Goal: Check status: Check status

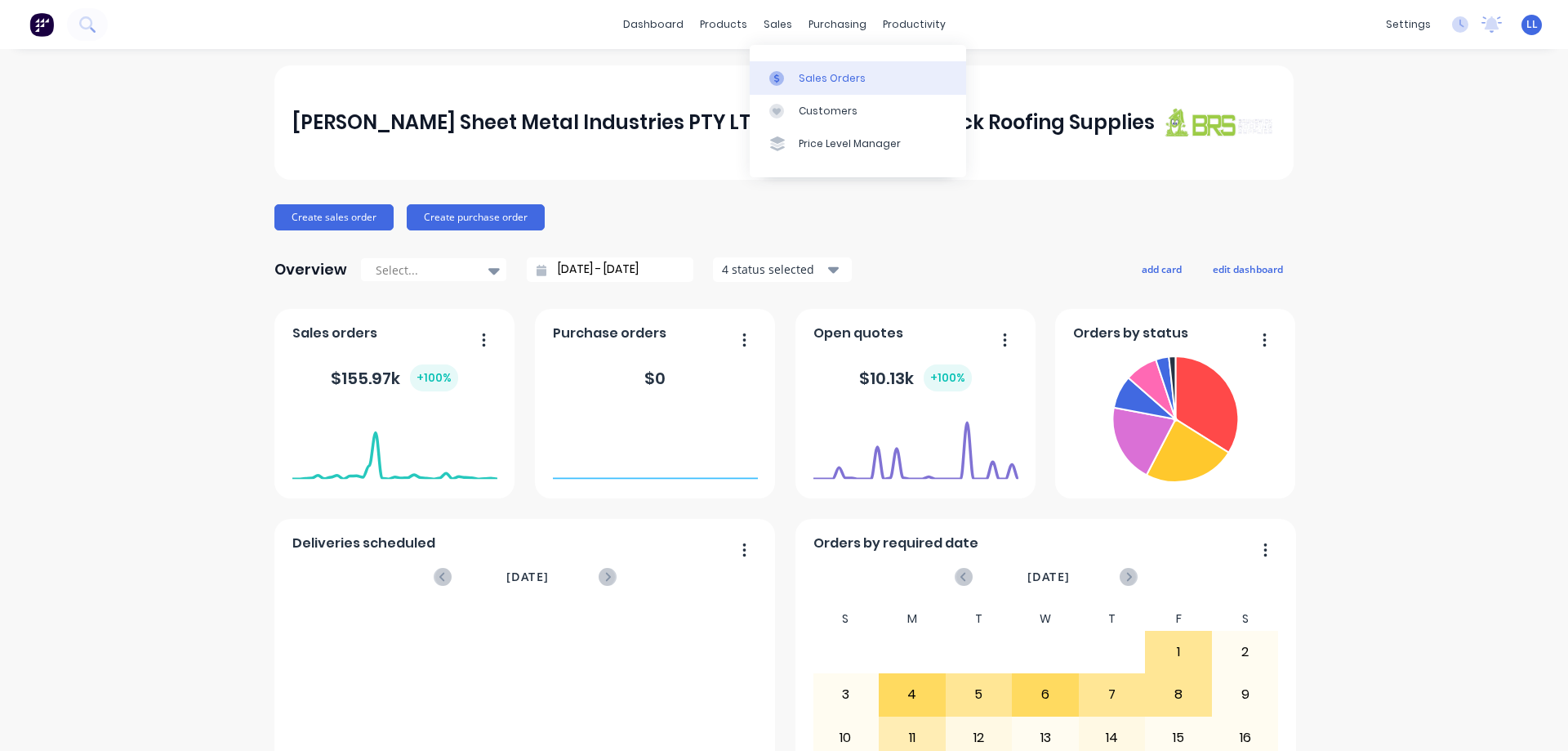
click at [814, 75] on div "Sales Orders" at bounding box center [832, 78] width 67 height 14
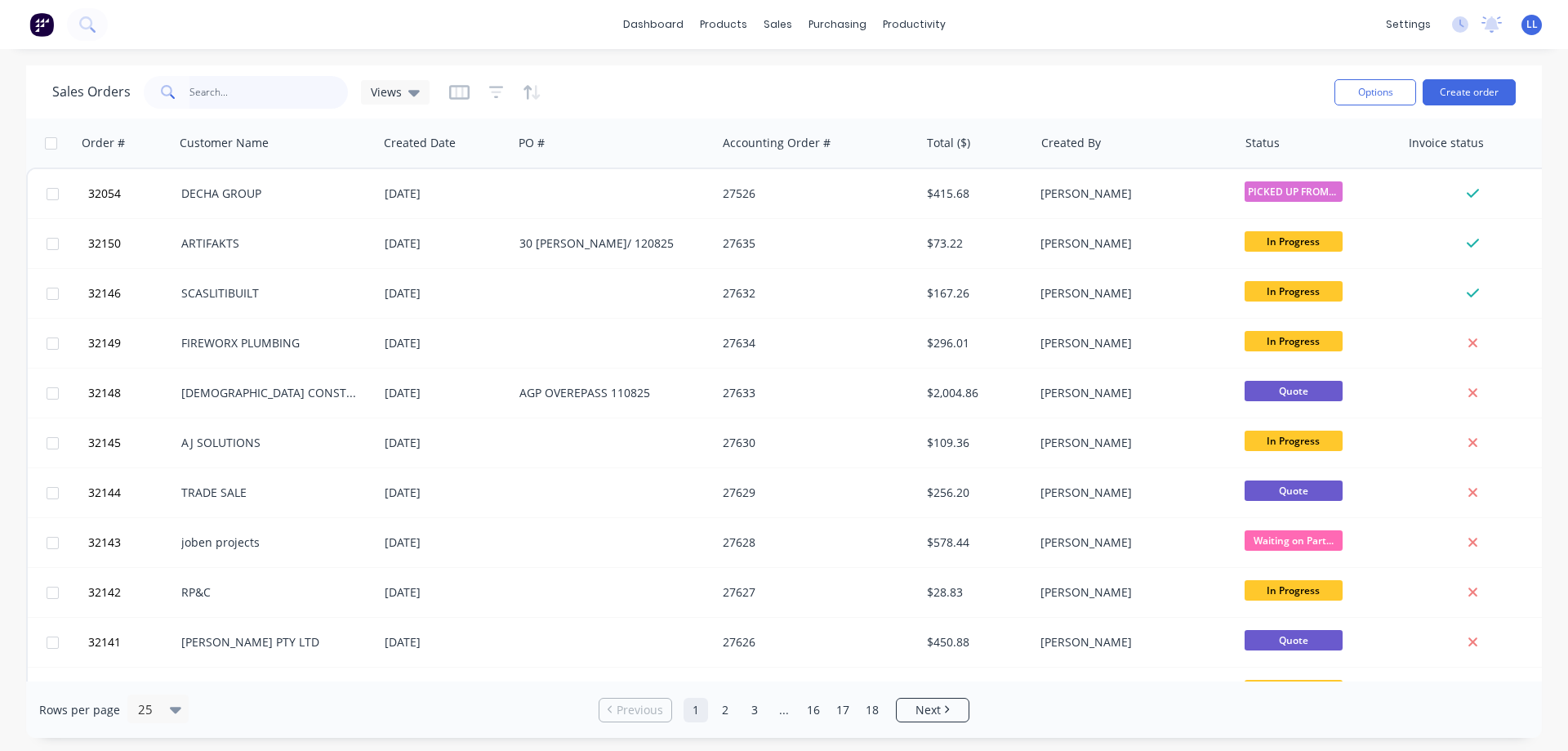
click at [222, 86] on input "text" at bounding box center [269, 93] width 159 height 32
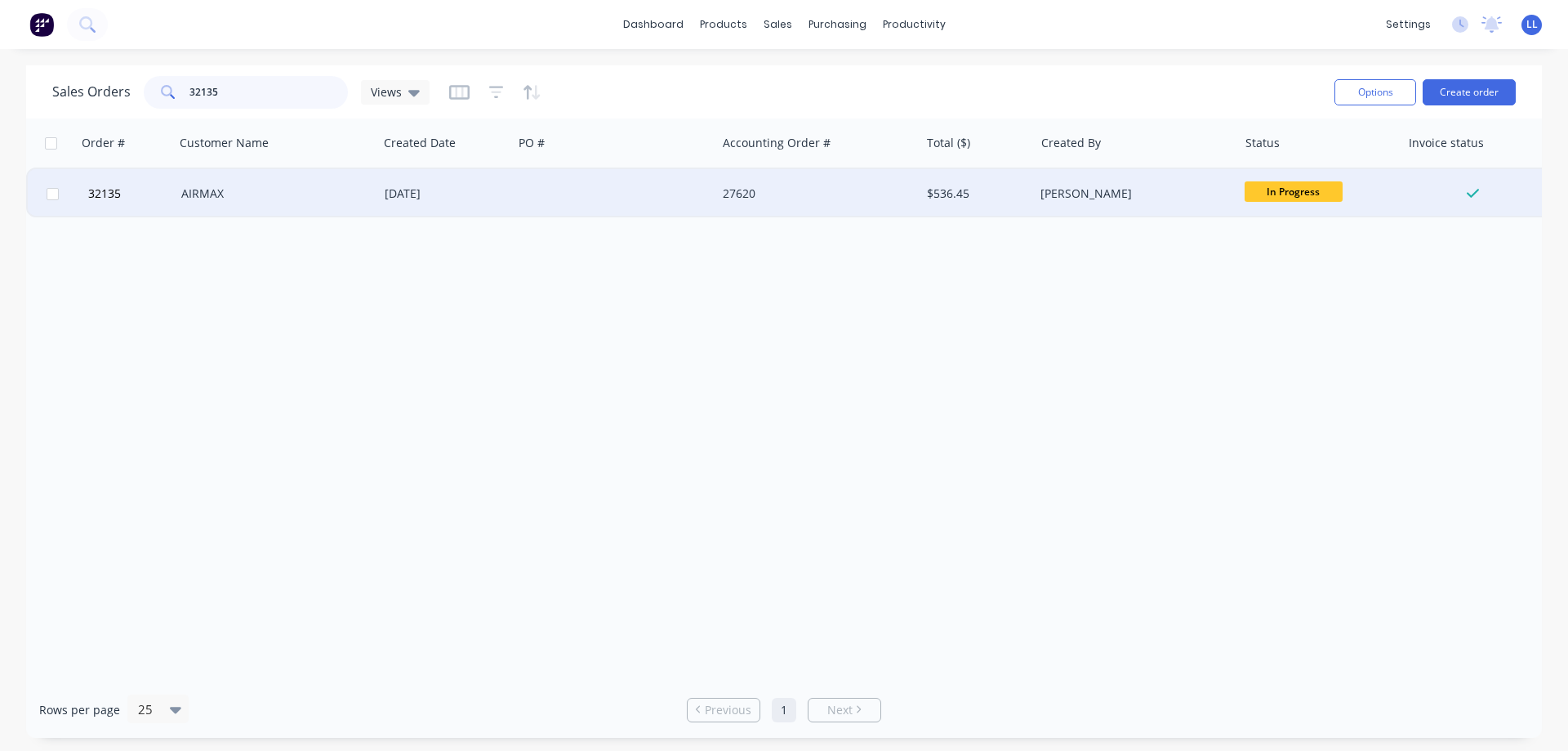
type input "32135"
click at [332, 190] on div "AIRMAX" at bounding box center [272, 193] width 181 height 16
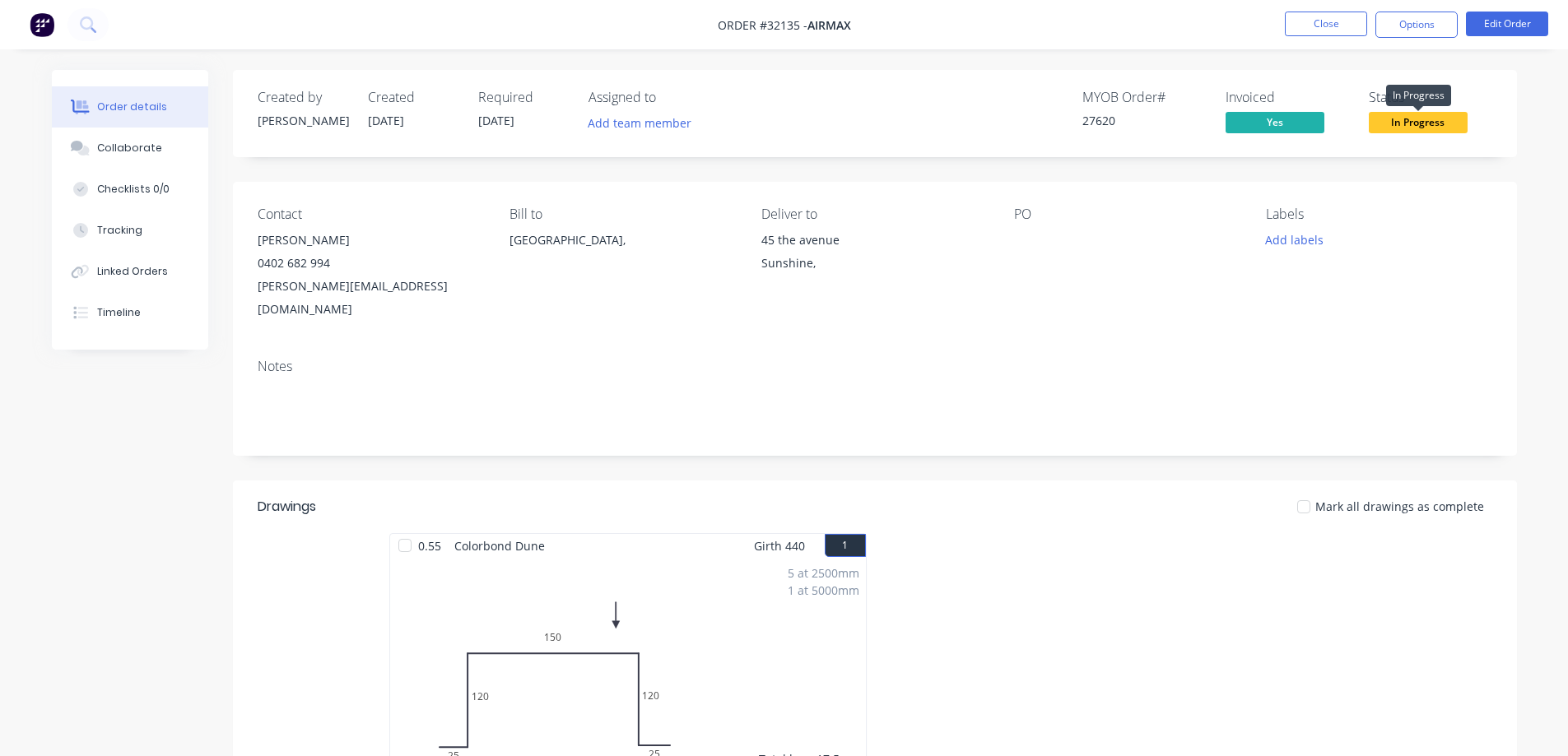
click at [1411, 125] on span "In Progress" at bounding box center [1418, 122] width 99 height 21
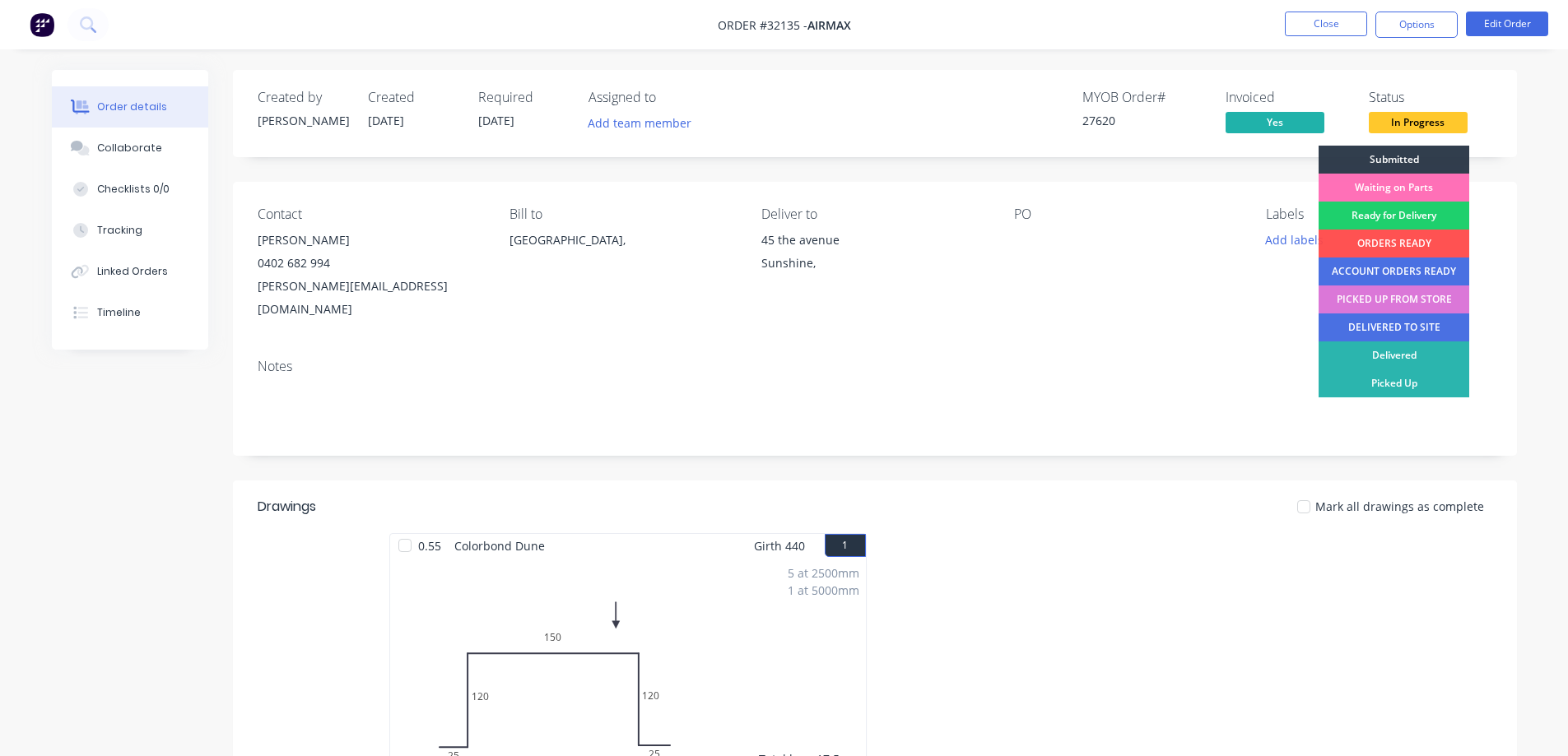
click at [1403, 331] on div "DELIVERED TO SITE" at bounding box center [1393, 327] width 150 height 28
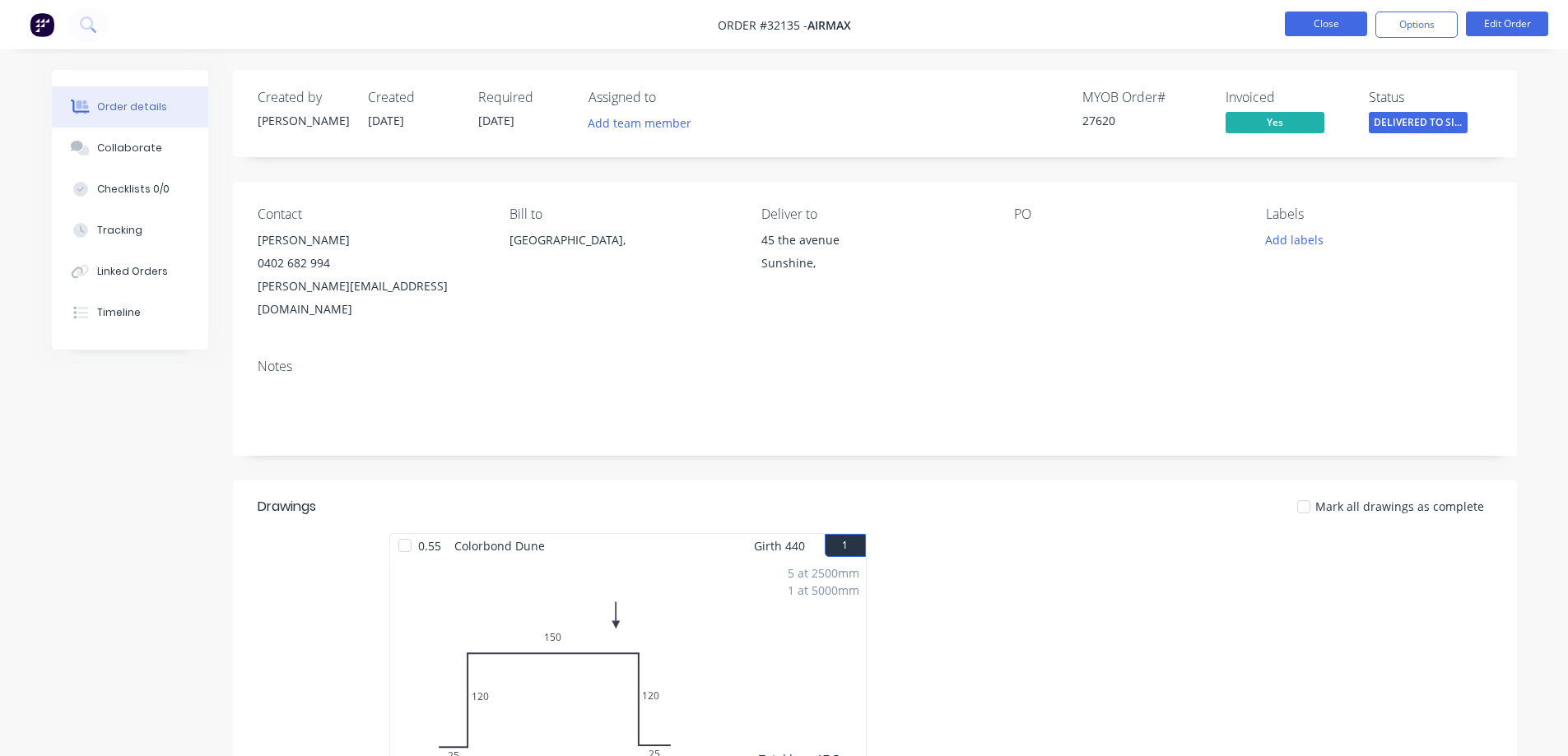
drag, startPoint x: 1312, startPoint y: 24, endPoint x: 1299, endPoint y: 27, distance: 13.3
click at [1299, 27] on button "Close" at bounding box center [1326, 24] width 82 height 24
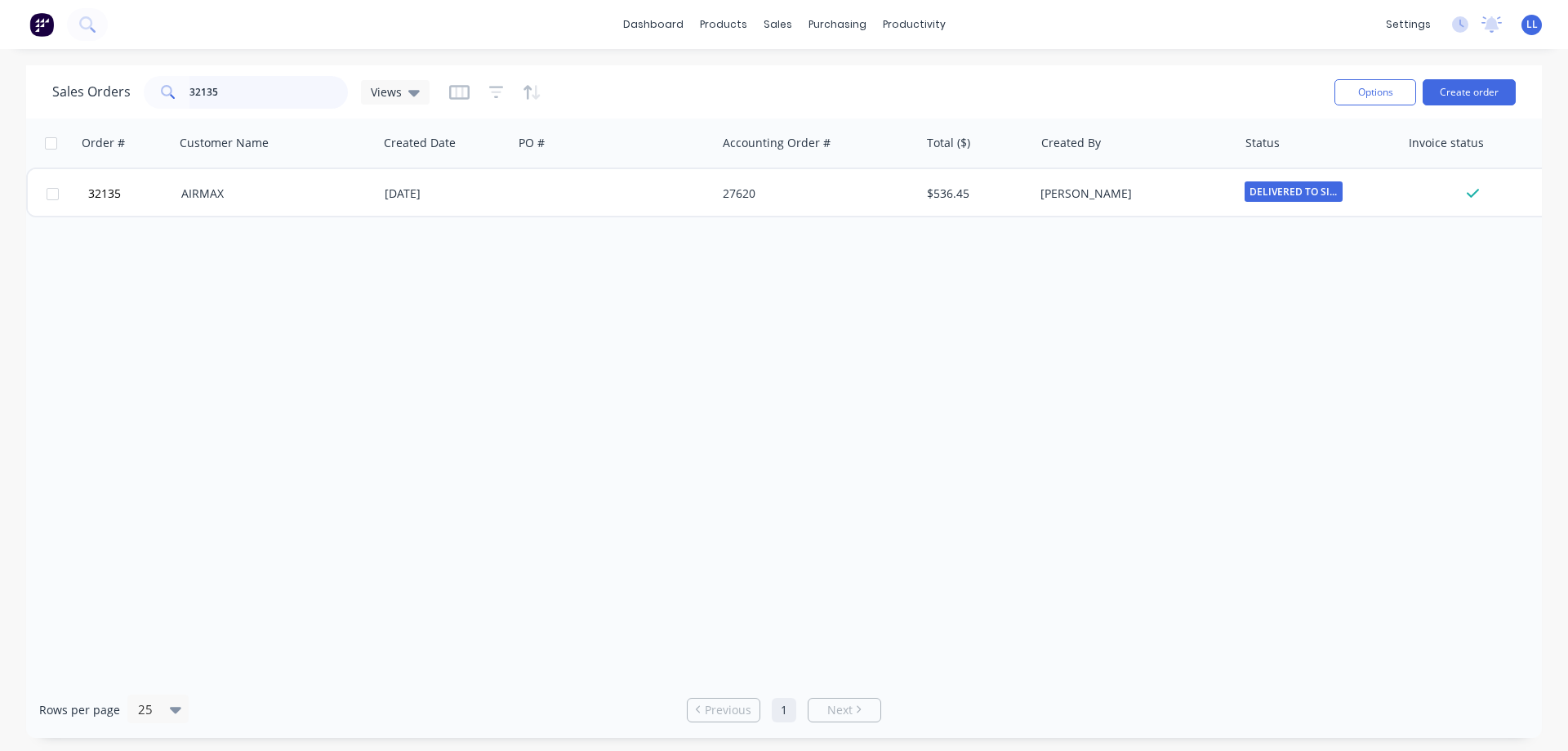
click at [234, 90] on input "32135" at bounding box center [269, 93] width 159 height 32
type input "3"
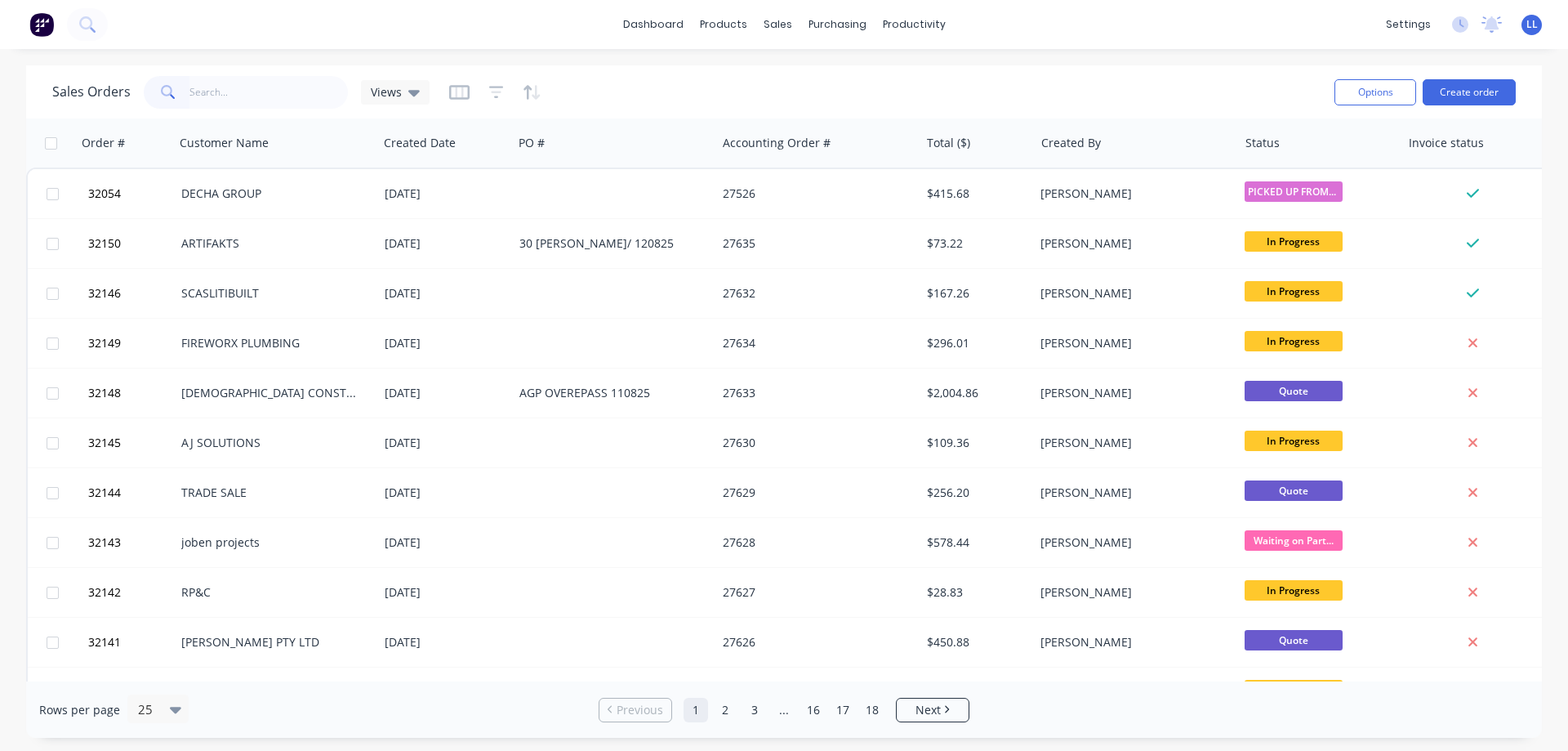
click at [43, 29] on img at bounding box center [41, 24] width 24 height 24
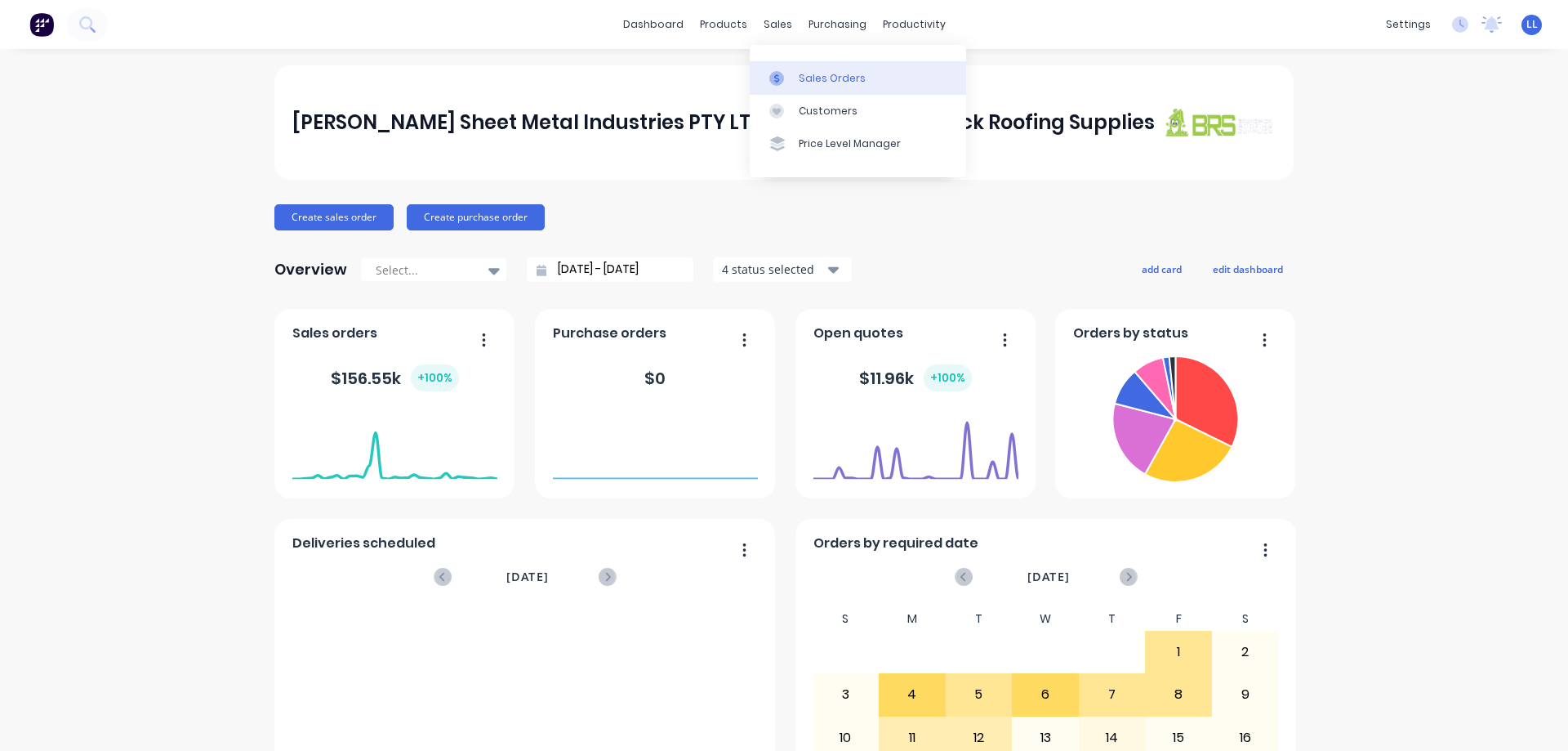
click at [789, 80] on div at bounding box center [781, 78] width 24 height 14
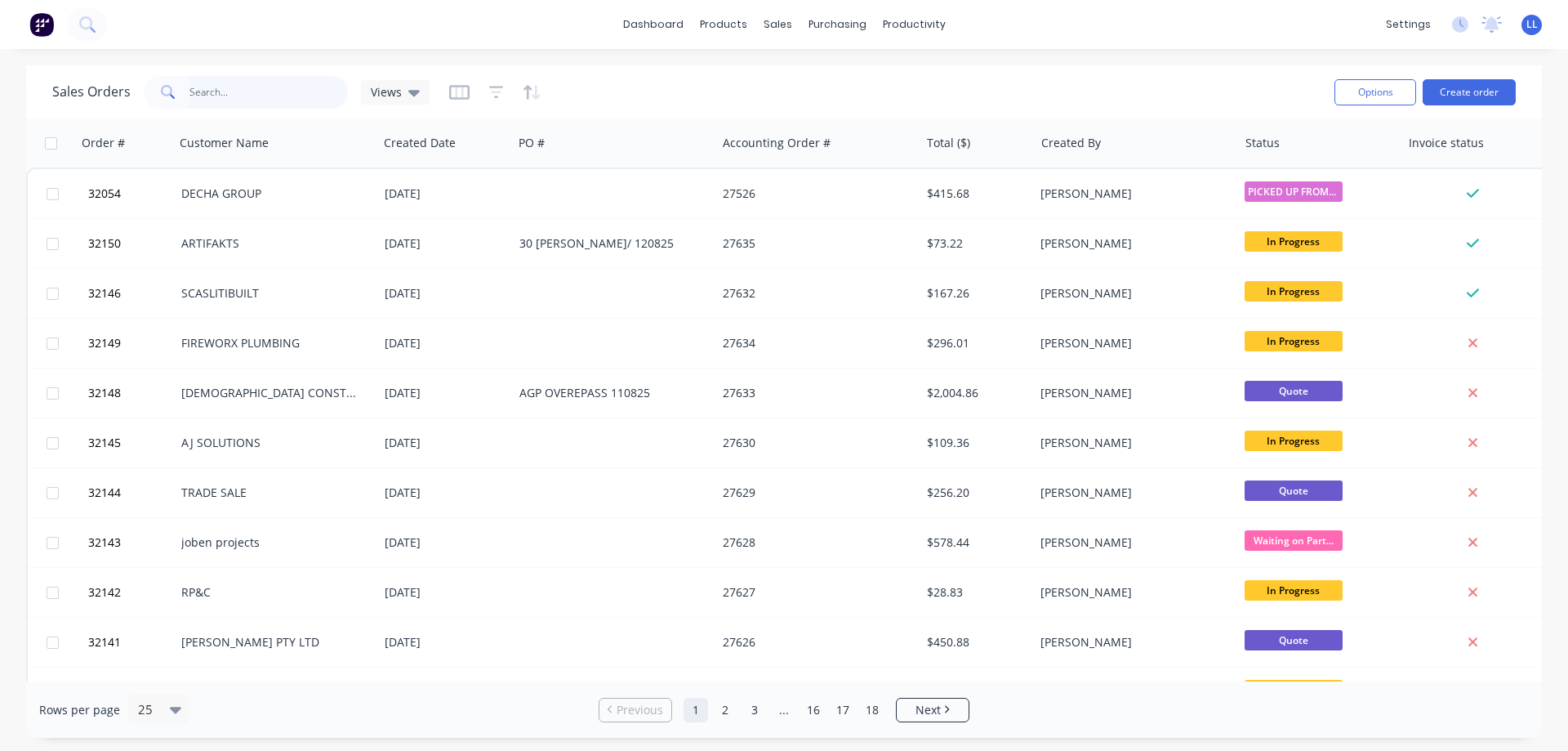
click at [242, 96] on input "text" at bounding box center [269, 93] width 159 height 32
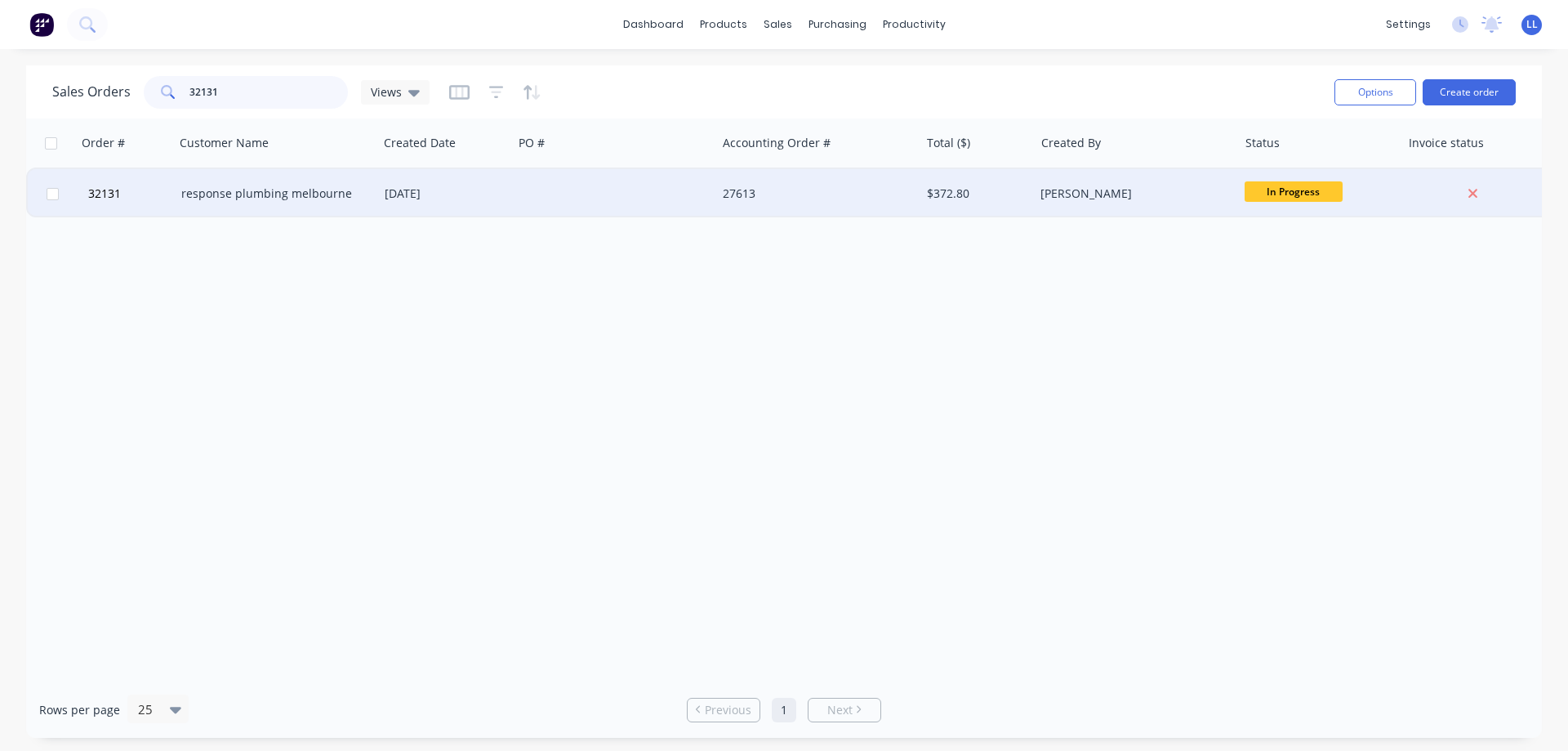
type input "32131"
click at [894, 186] on div "27613" at bounding box center [814, 193] width 181 height 16
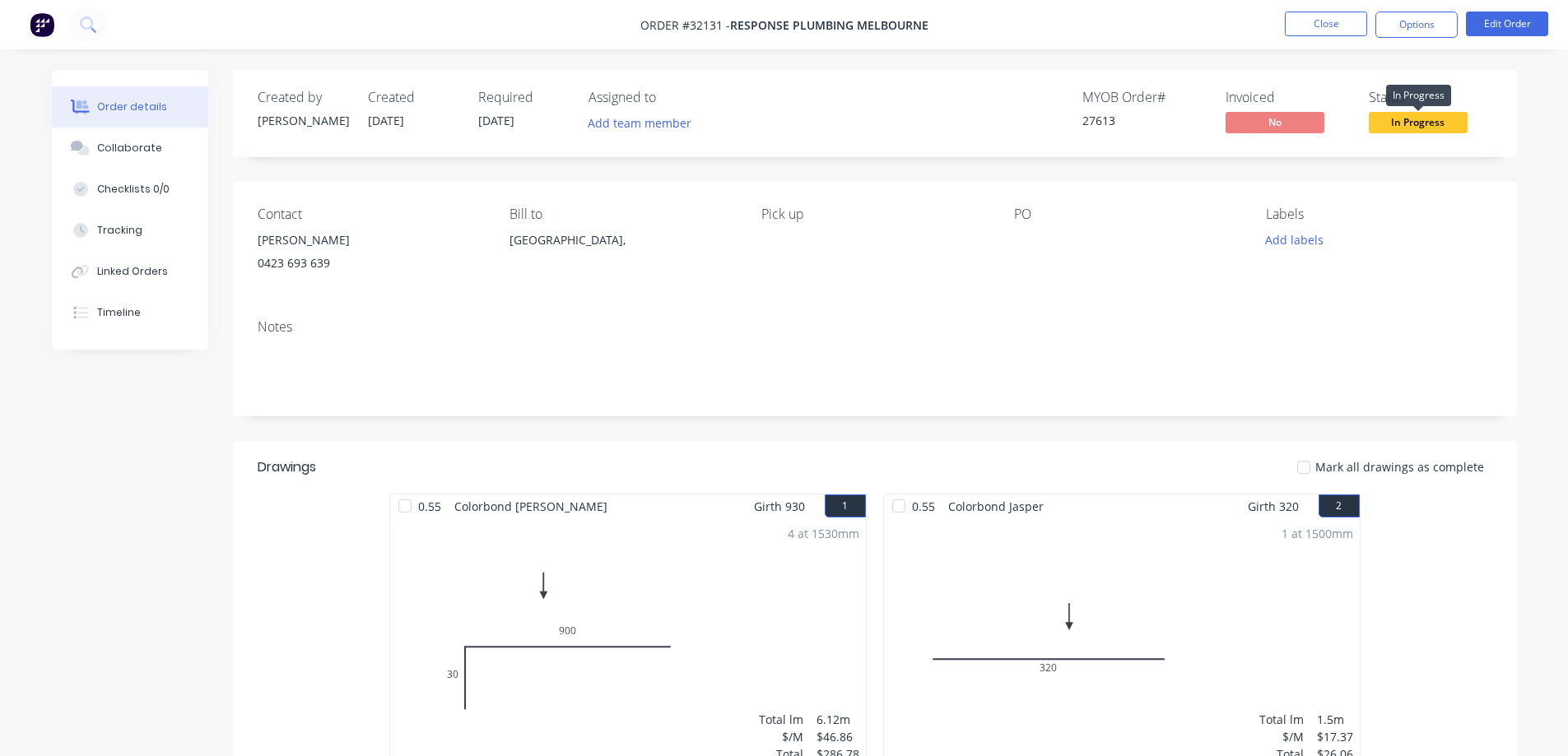
click at [1419, 121] on span "In Progress" at bounding box center [1418, 122] width 99 height 21
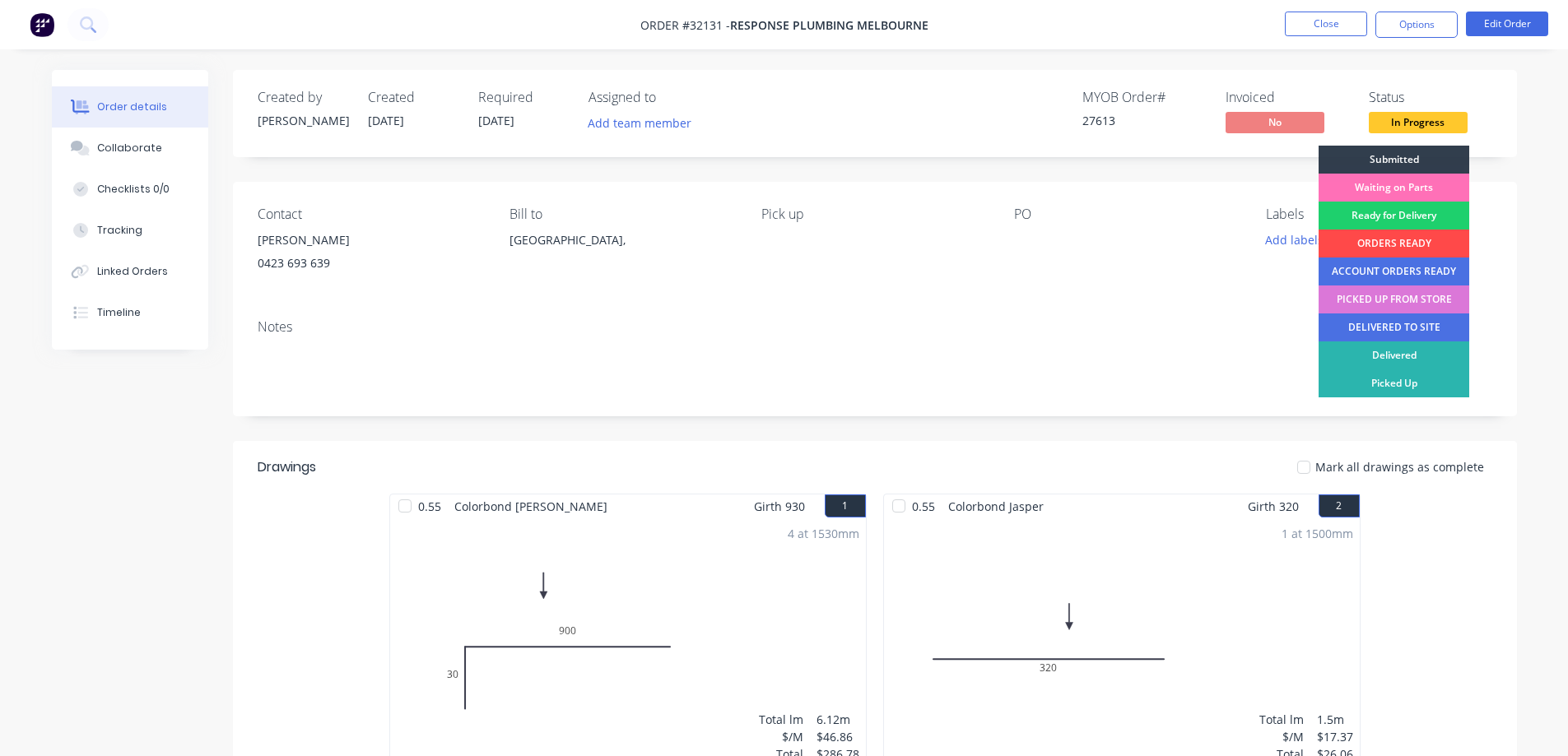
click at [1381, 242] on div "ORDERS READY" at bounding box center [1393, 243] width 150 height 28
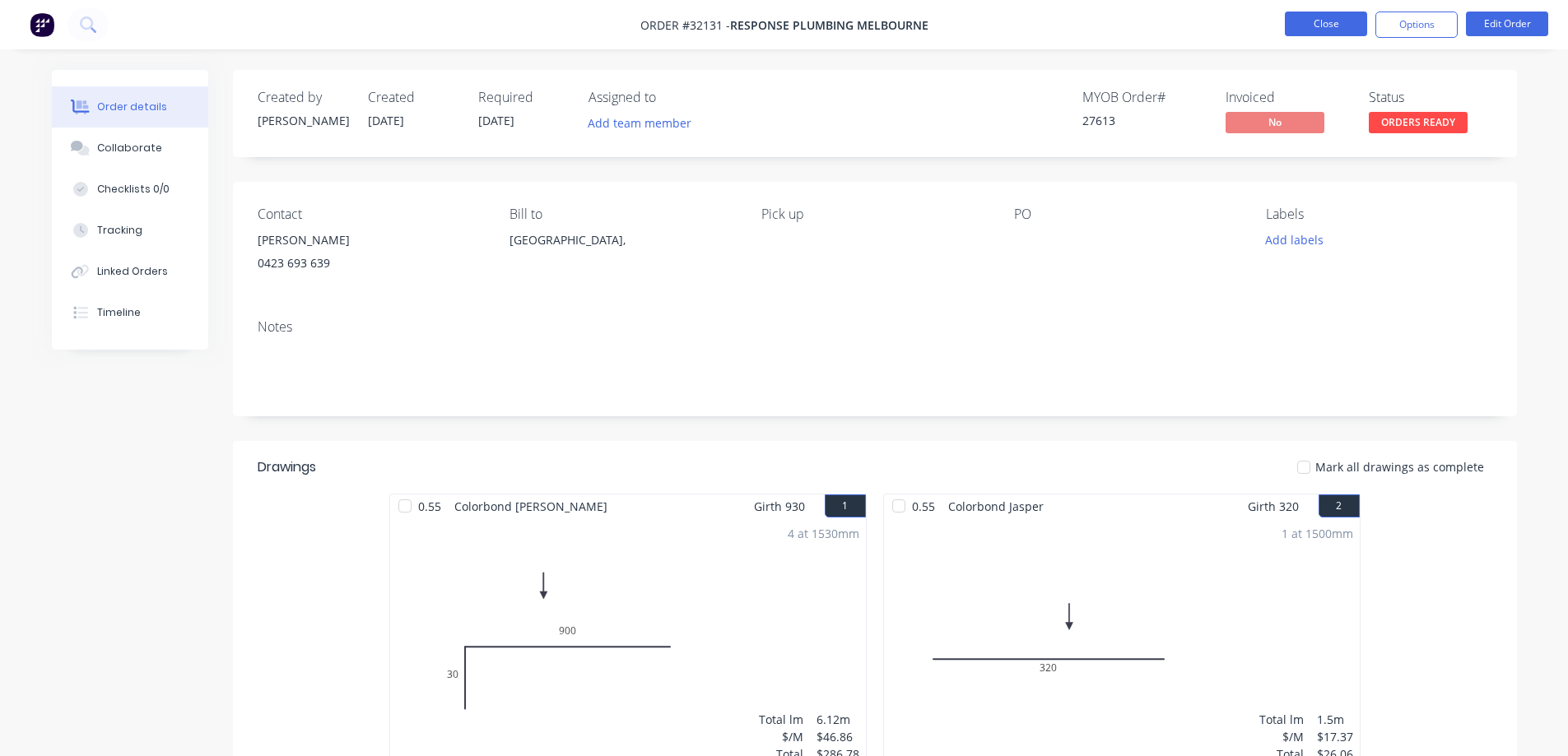
click at [1299, 26] on button "Close" at bounding box center [1326, 24] width 82 height 24
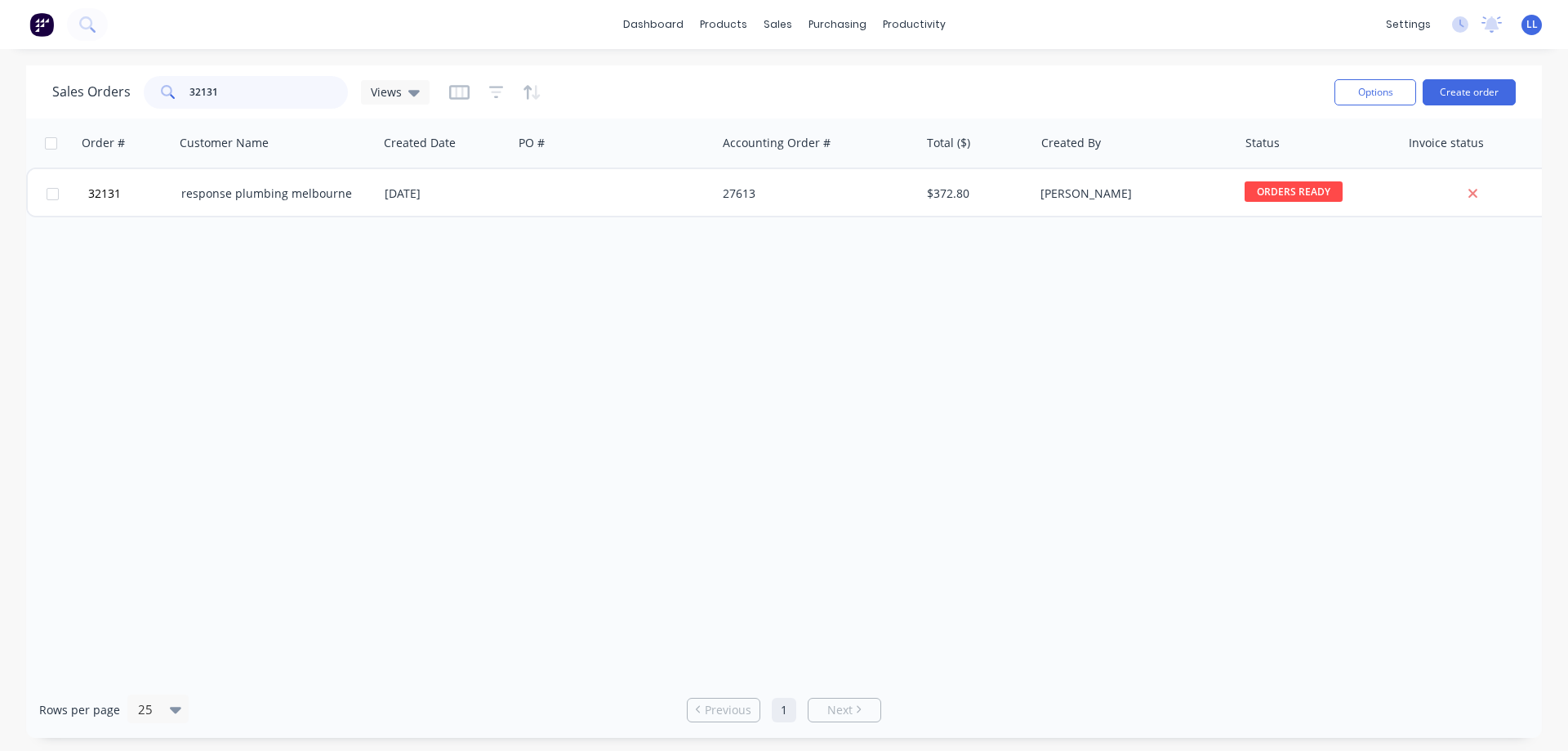
drag, startPoint x: 221, startPoint y: 91, endPoint x: 155, endPoint y: 91, distance: 66.0
click at [155, 91] on div "32131" at bounding box center [245, 93] width 204 height 32
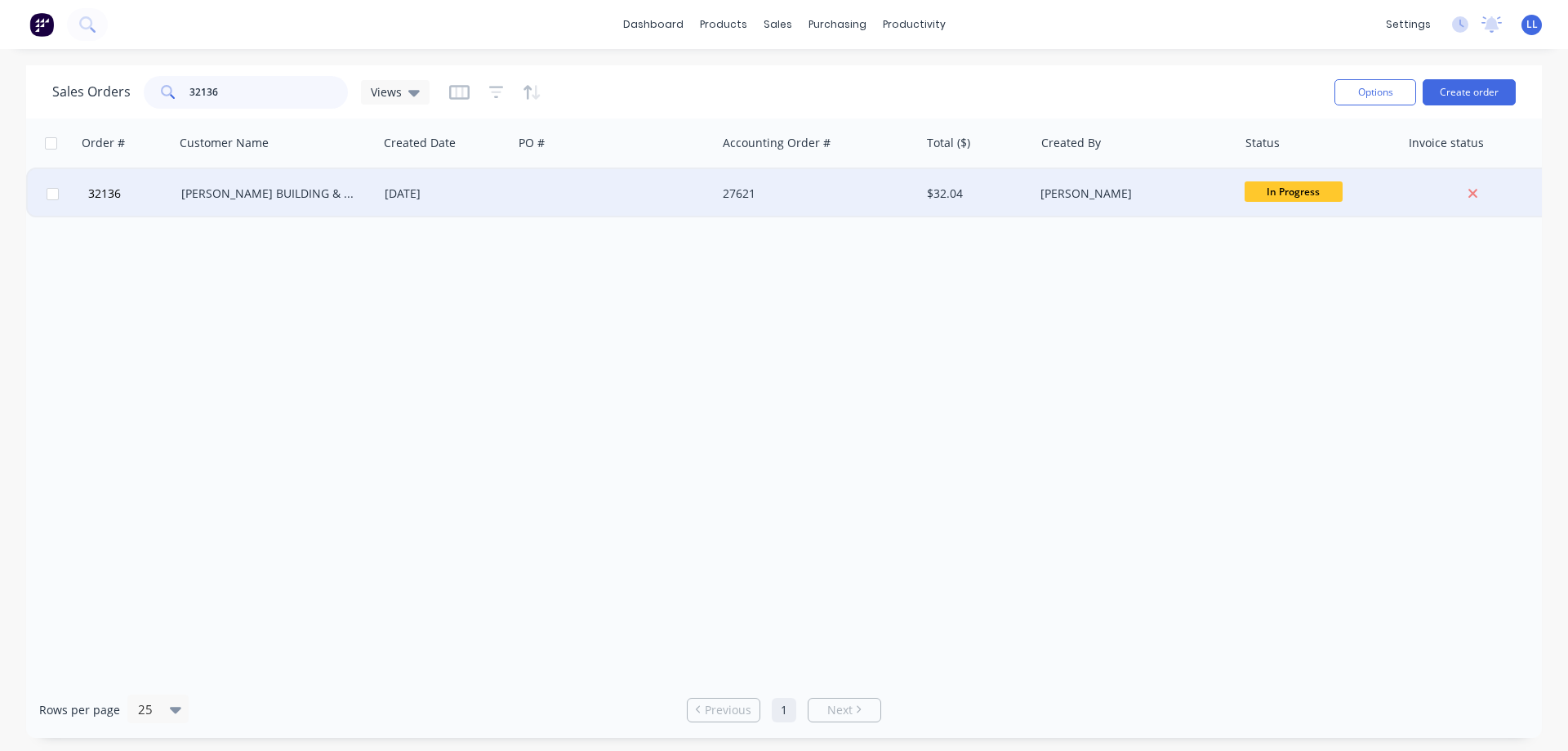
type input "32136"
click at [934, 191] on div "$32.04" at bounding box center [974, 193] width 95 height 16
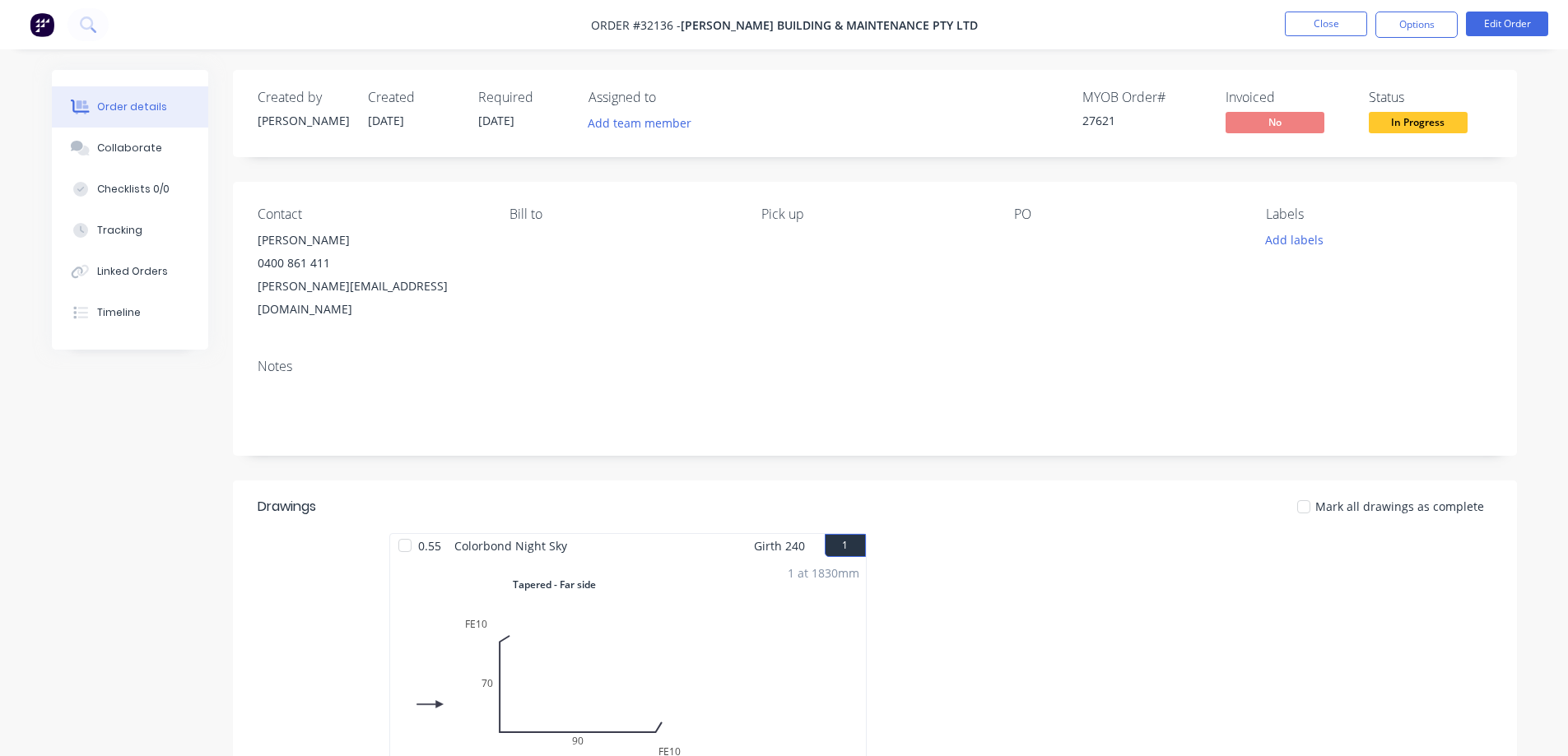
click at [1392, 120] on span "In Progress" at bounding box center [1418, 122] width 99 height 21
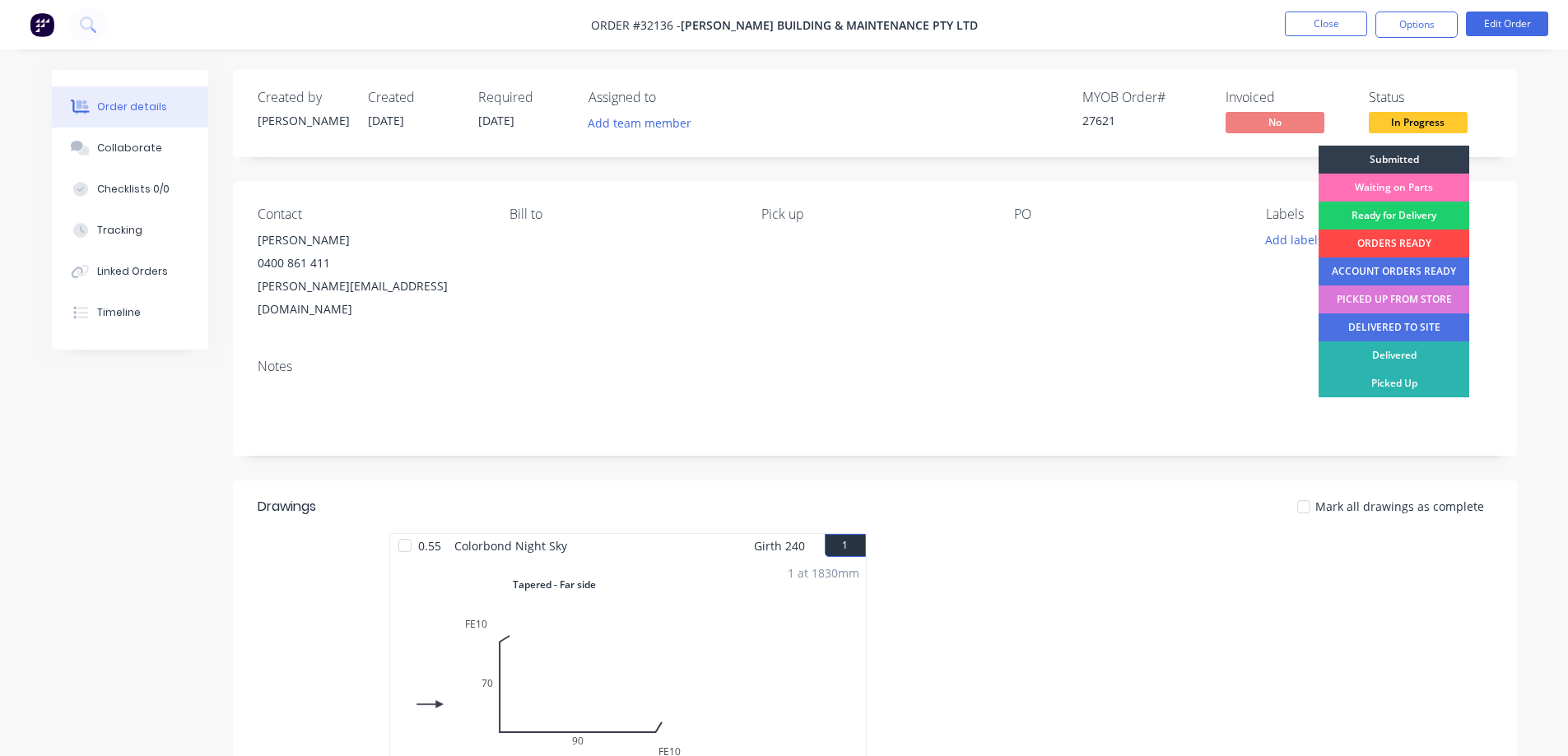
click at [1399, 235] on div "ORDERS READY" at bounding box center [1393, 243] width 150 height 28
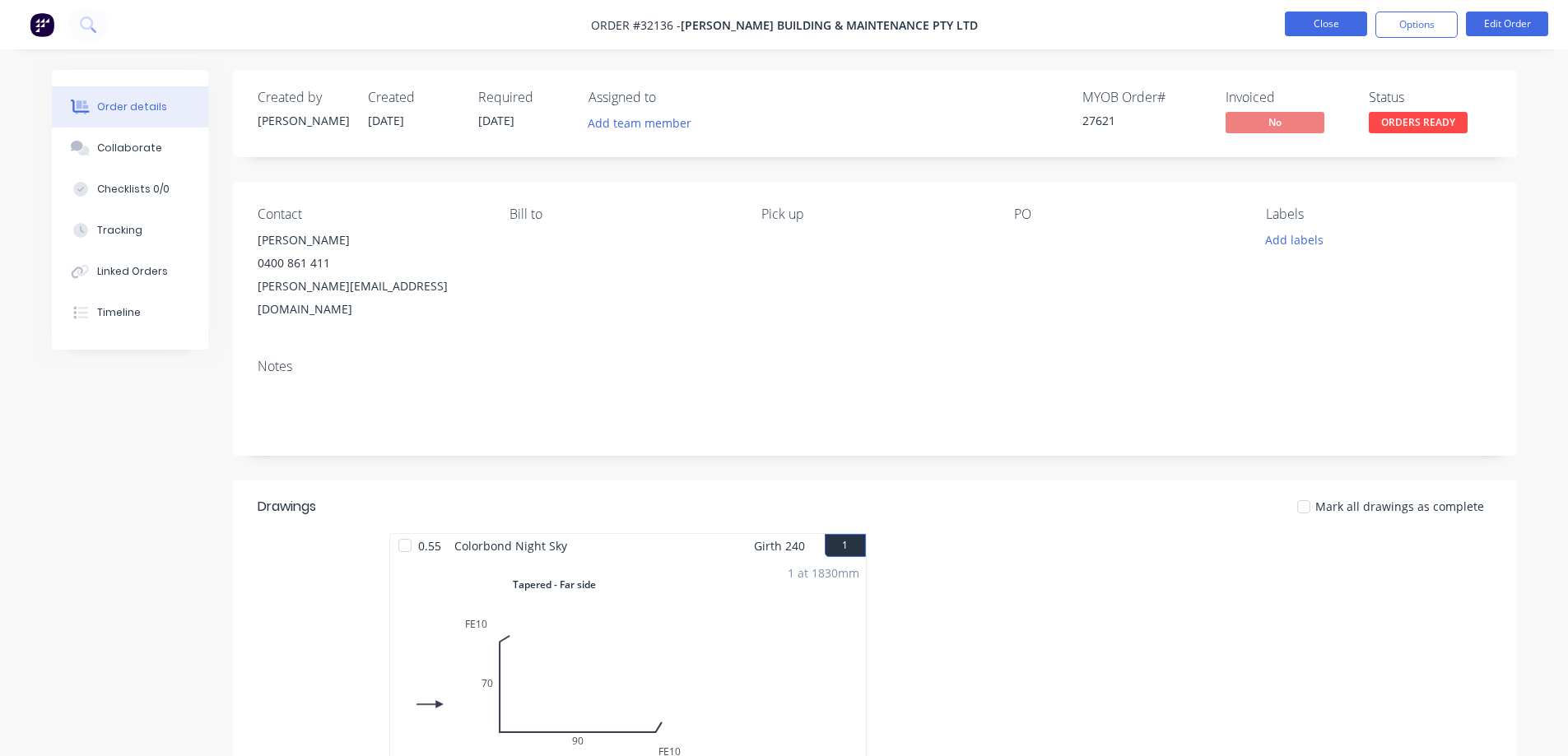
click at [1308, 18] on button "Close" at bounding box center [1326, 24] width 82 height 24
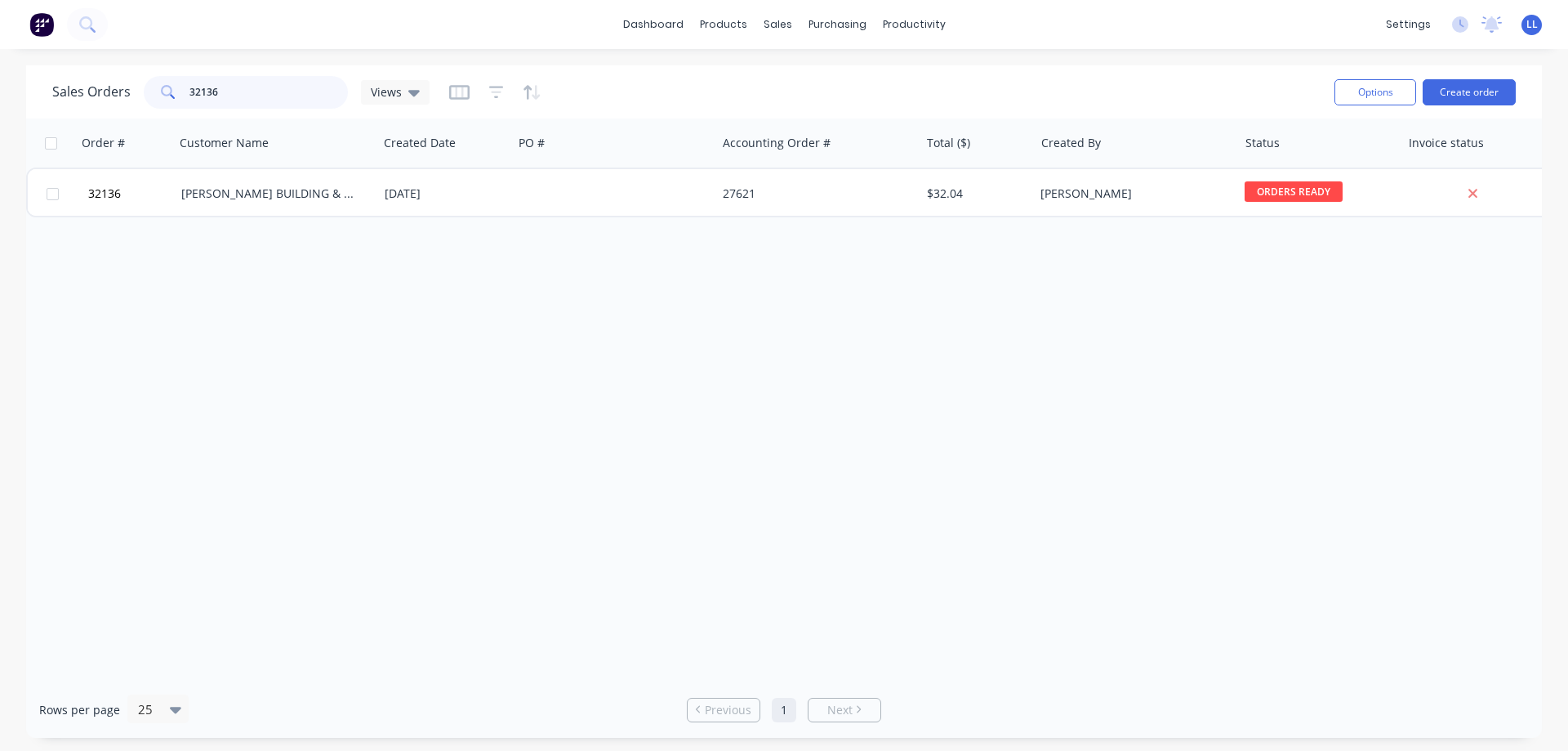
drag, startPoint x: 230, startPoint y: 88, endPoint x: 164, endPoint y: 90, distance: 66.0
click at [164, 90] on div "32136" at bounding box center [245, 93] width 204 height 32
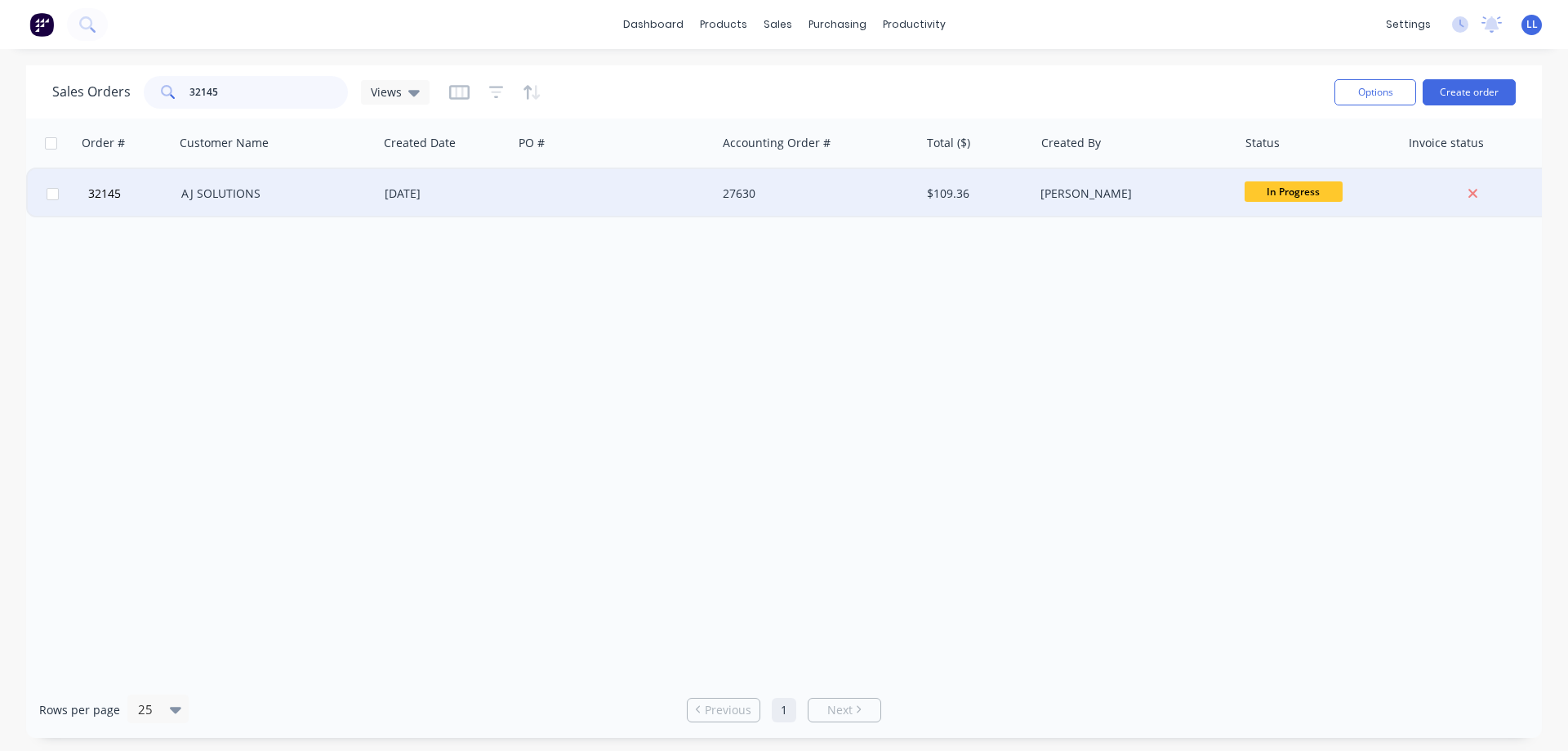
type input "32145"
click at [864, 194] on div "27630" at bounding box center [814, 193] width 181 height 16
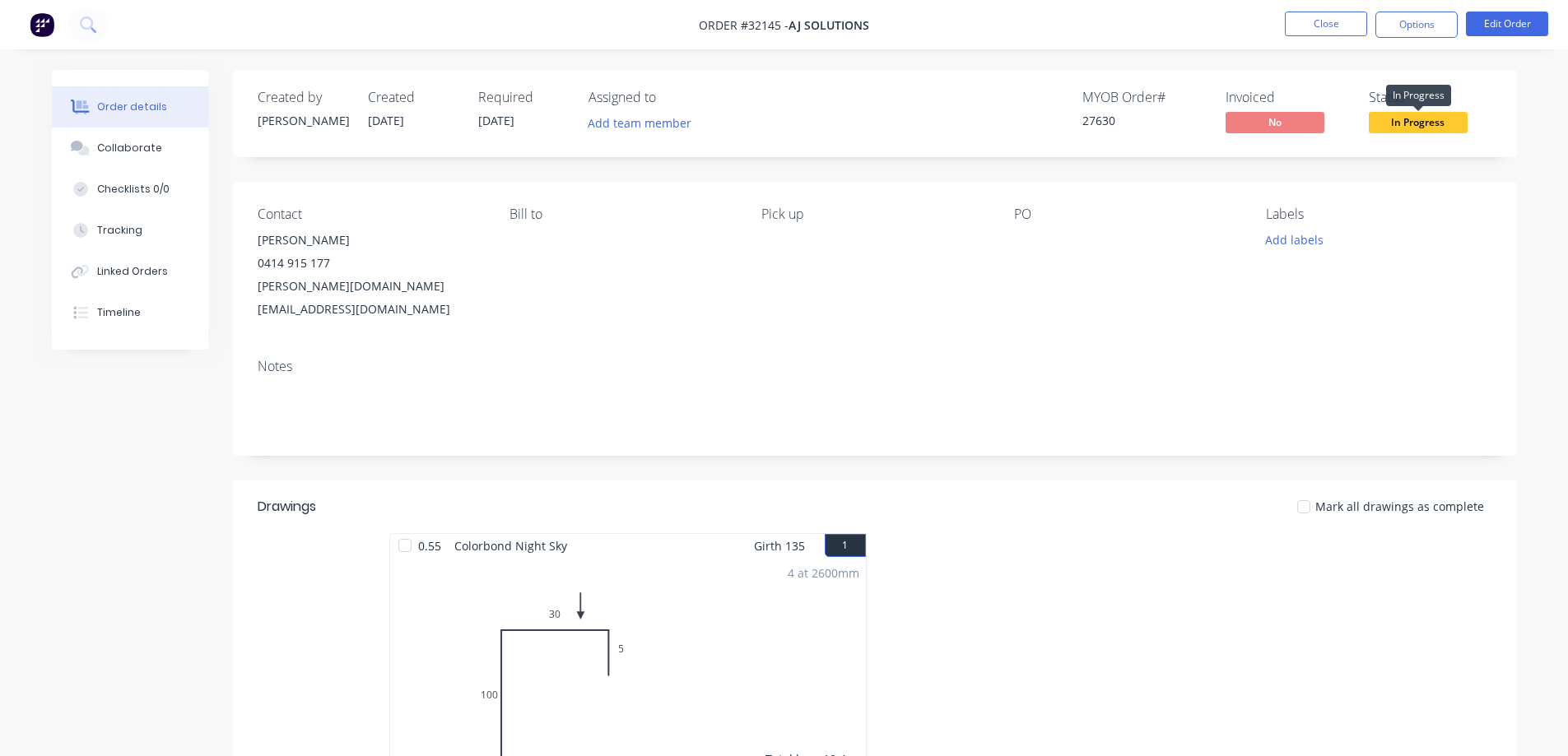
click at [1429, 120] on span "In Progress" at bounding box center [1418, 122] width 99 height 21
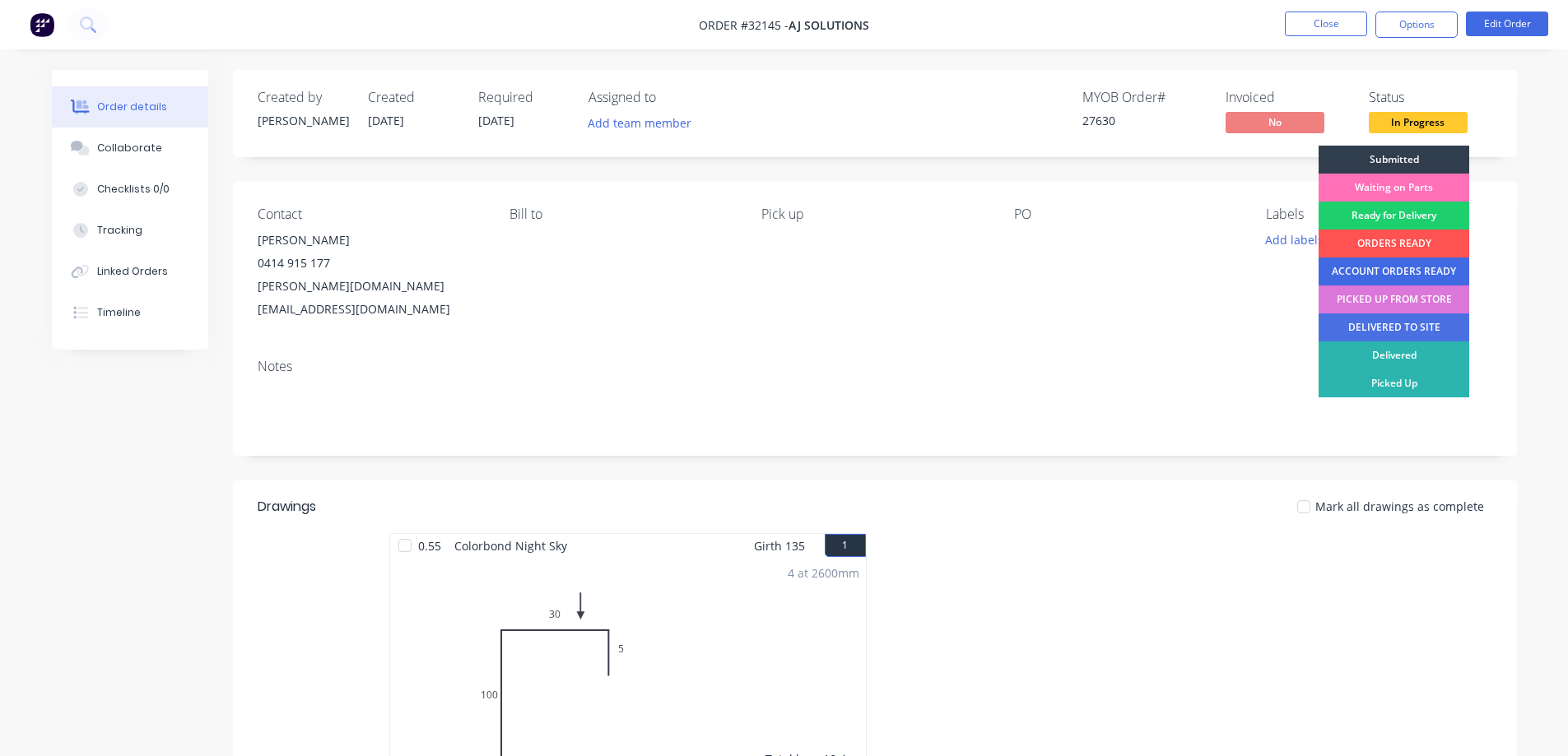
click at [1374, 273] on div "ACCOUNT ORDERS READY" at bounding box center [1393, 271] width 150 height 28
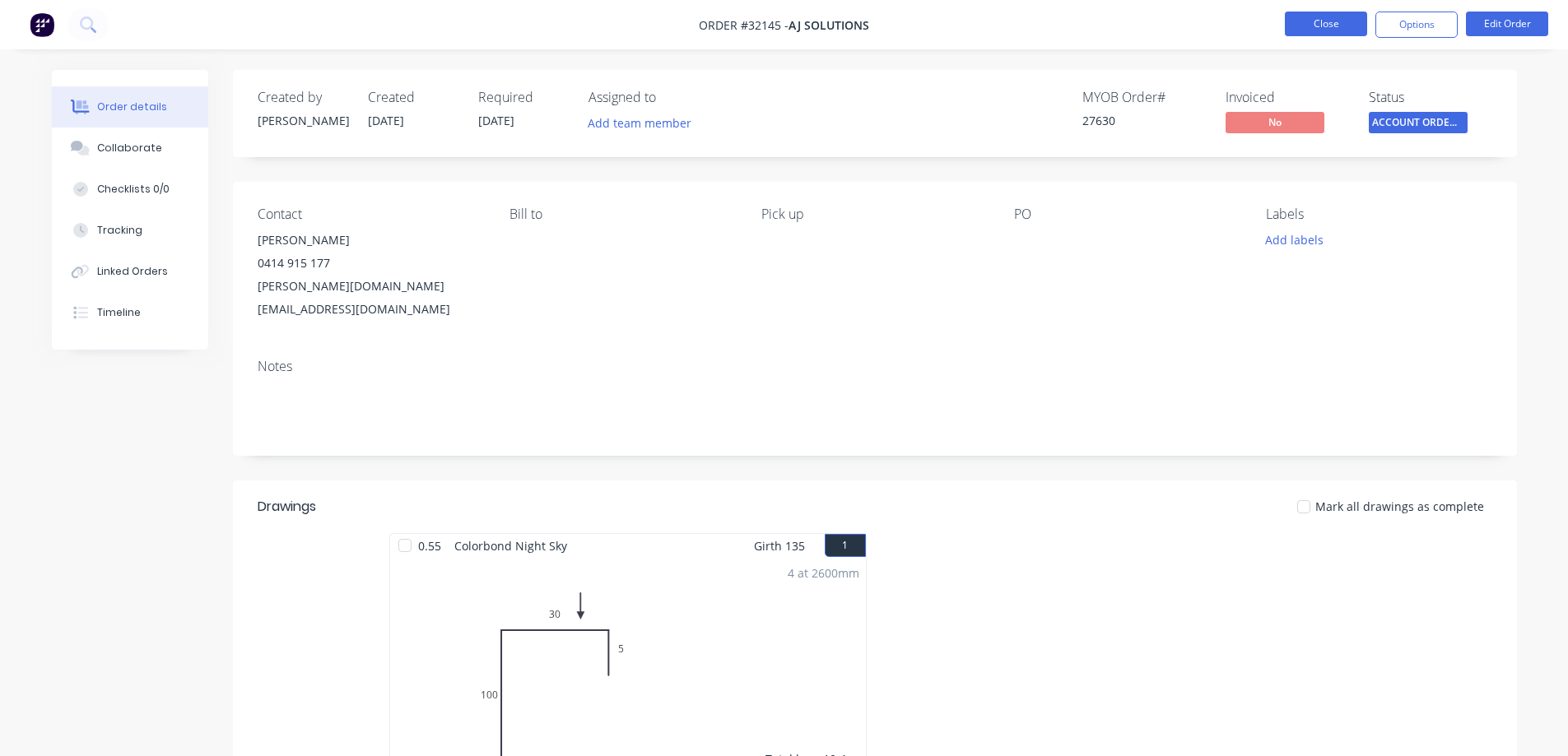
click at [1334, 24] on button "Close" at bounding box center [1326, 24] width 82 height 24
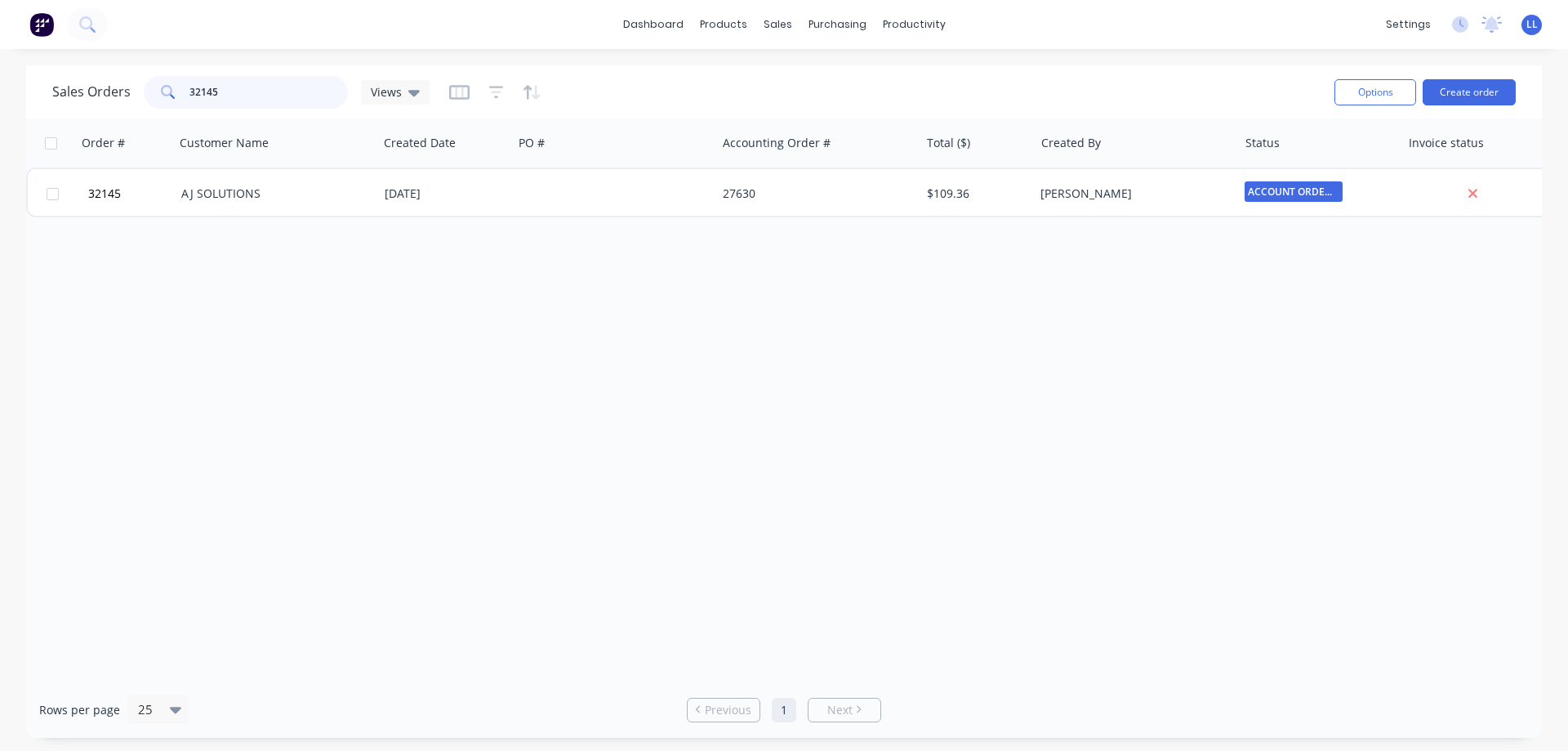
drag, startPoint x: 225, startPoint y: 93, endPoint x: 144, endPoint y: 93, distance: 81.0
click at [144, 93] on div "32145" at bounding box center [245, 93] width 204 height 32
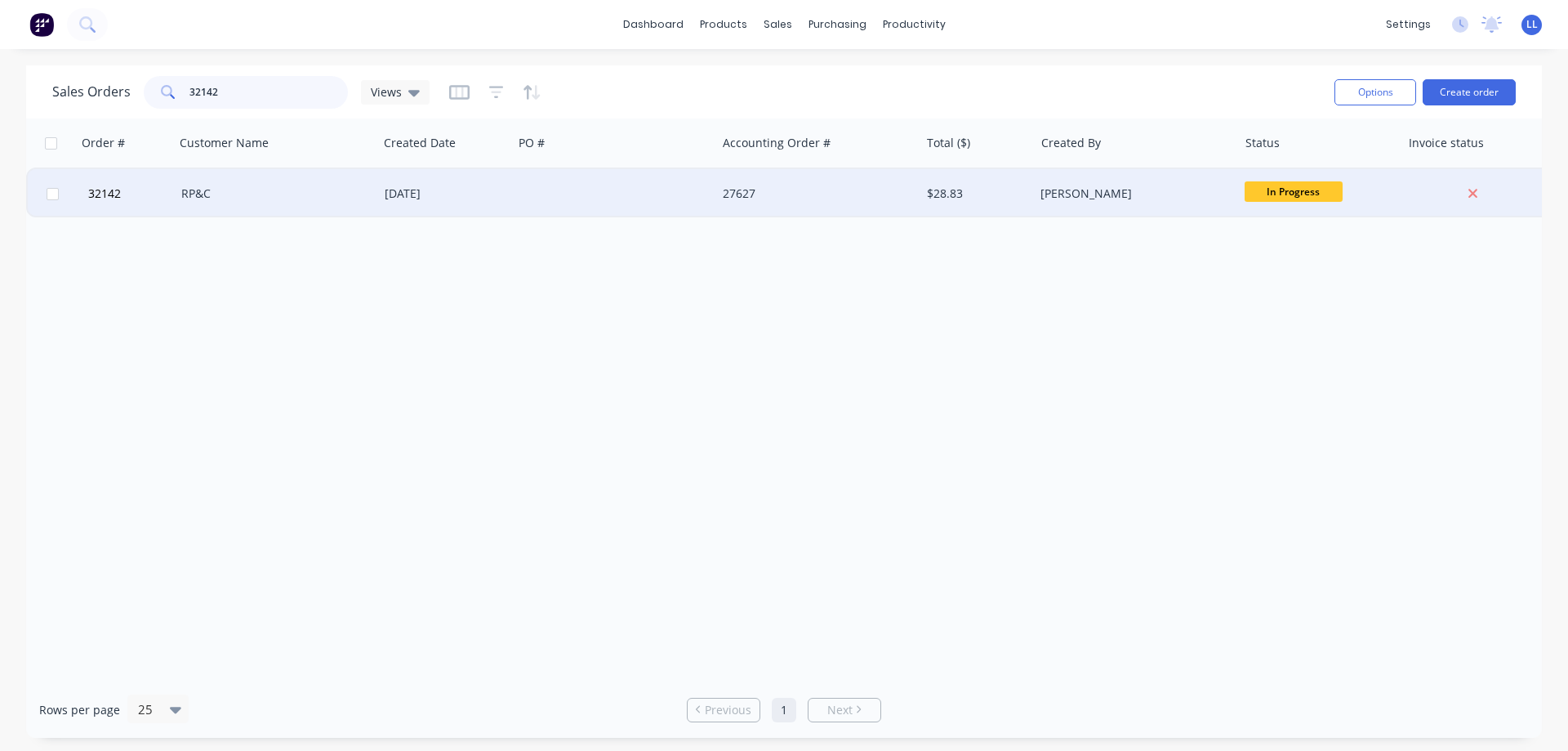
type input "32142"
click at [552, 207] on div at bounding box center [614, 193] width 203 height 49
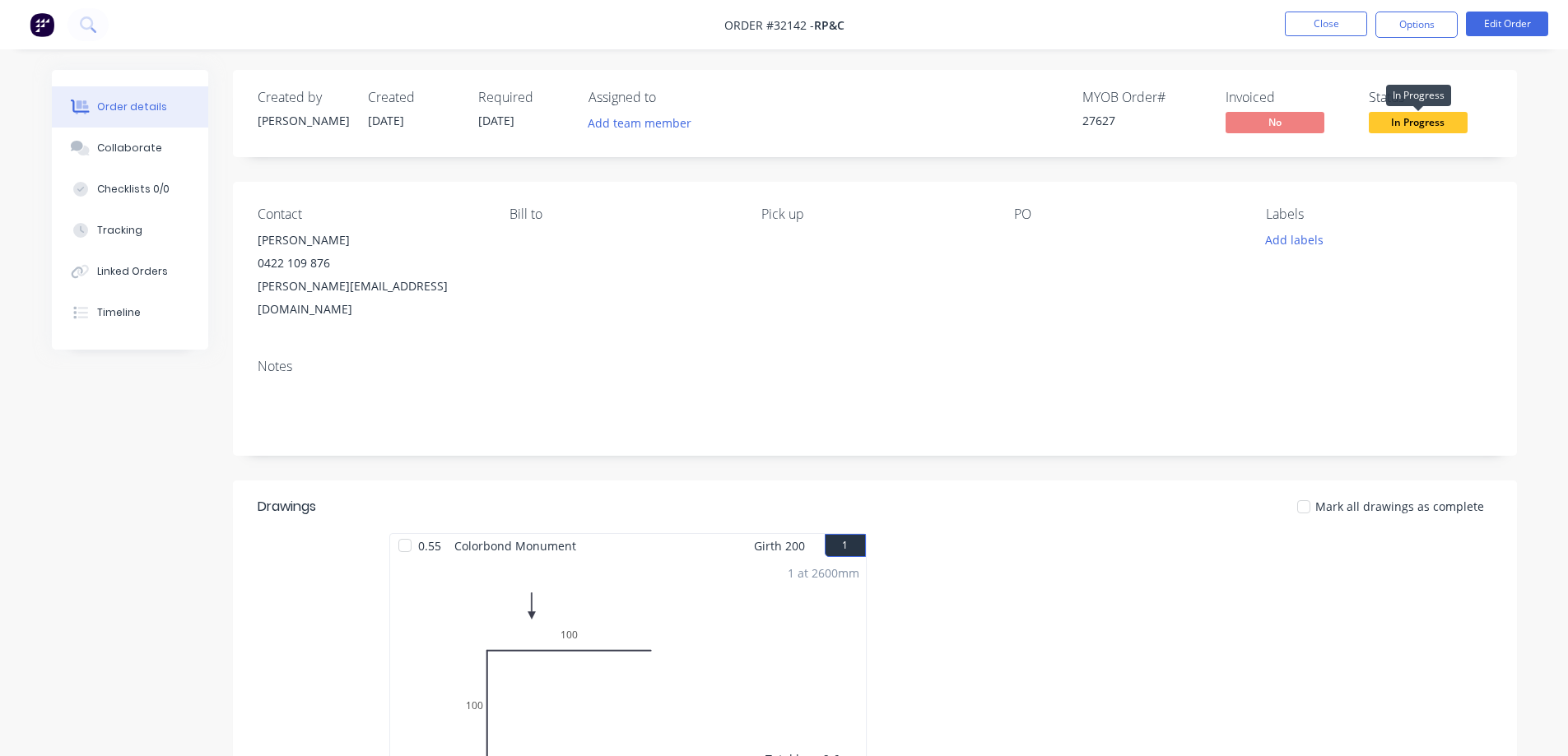
click at [1433, 127] on span "In Progress" at bounding box center [1418, 122] width 99 height 21
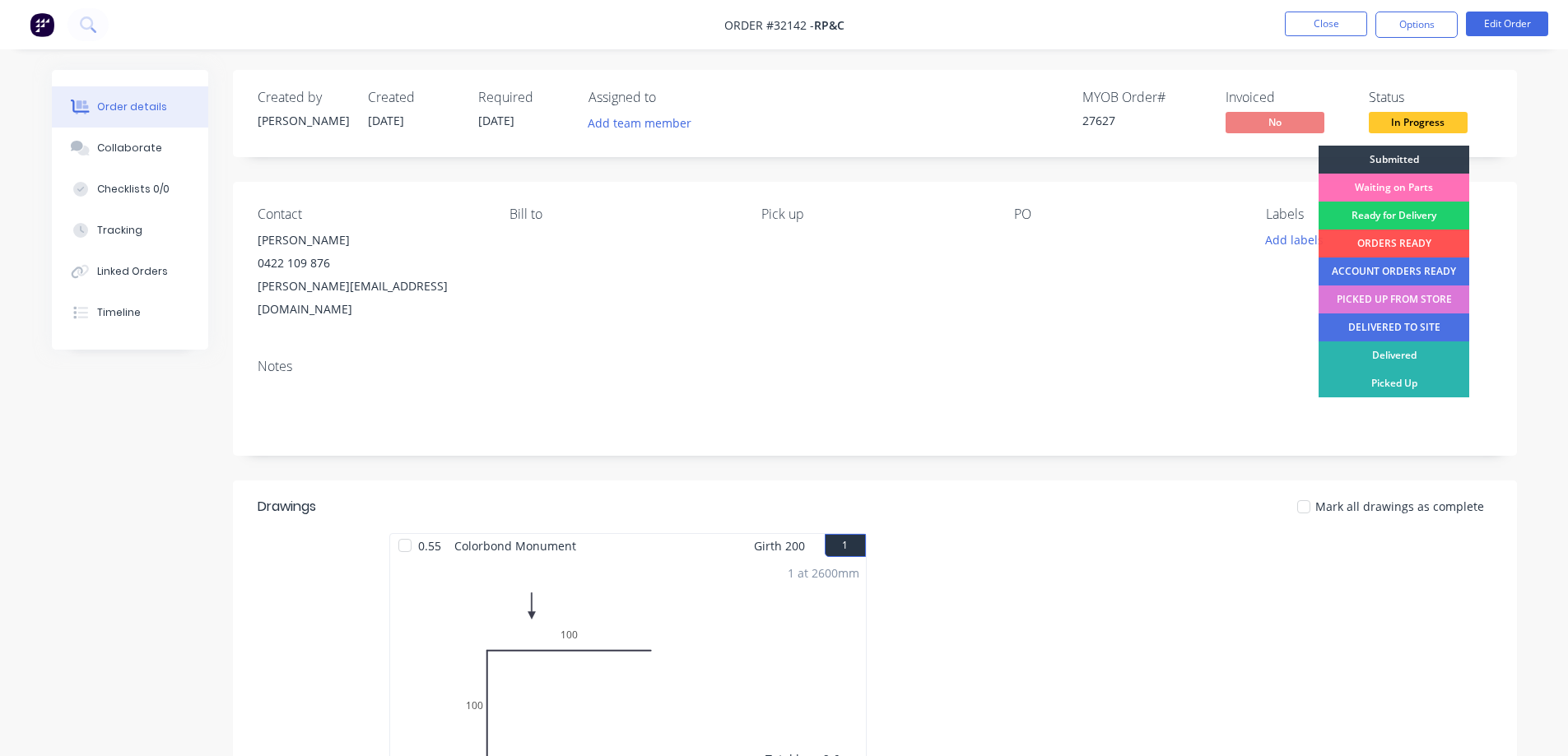
drag, startPoint x: 1402, startPoint y: 270, endPoint x: 1385, endPoint y: 228, distance: 45.3
click at [1402, 270] on div "ACCOUNT ORDERS READY" at bounding box center [1393, 271] width 150 height 28
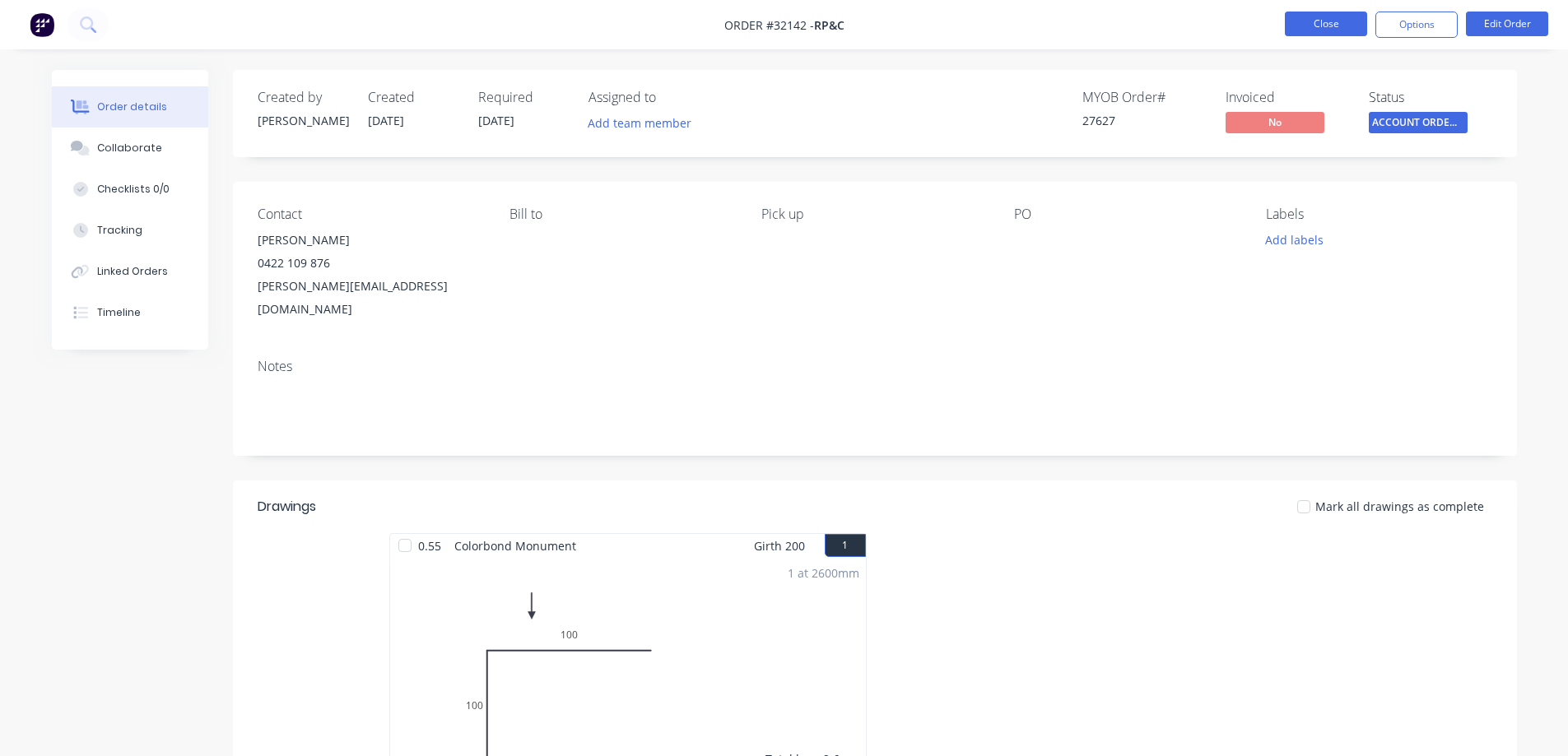
click at [1319, 20] on button "Close" at bounding box center [1326, 24] width 82 height 24
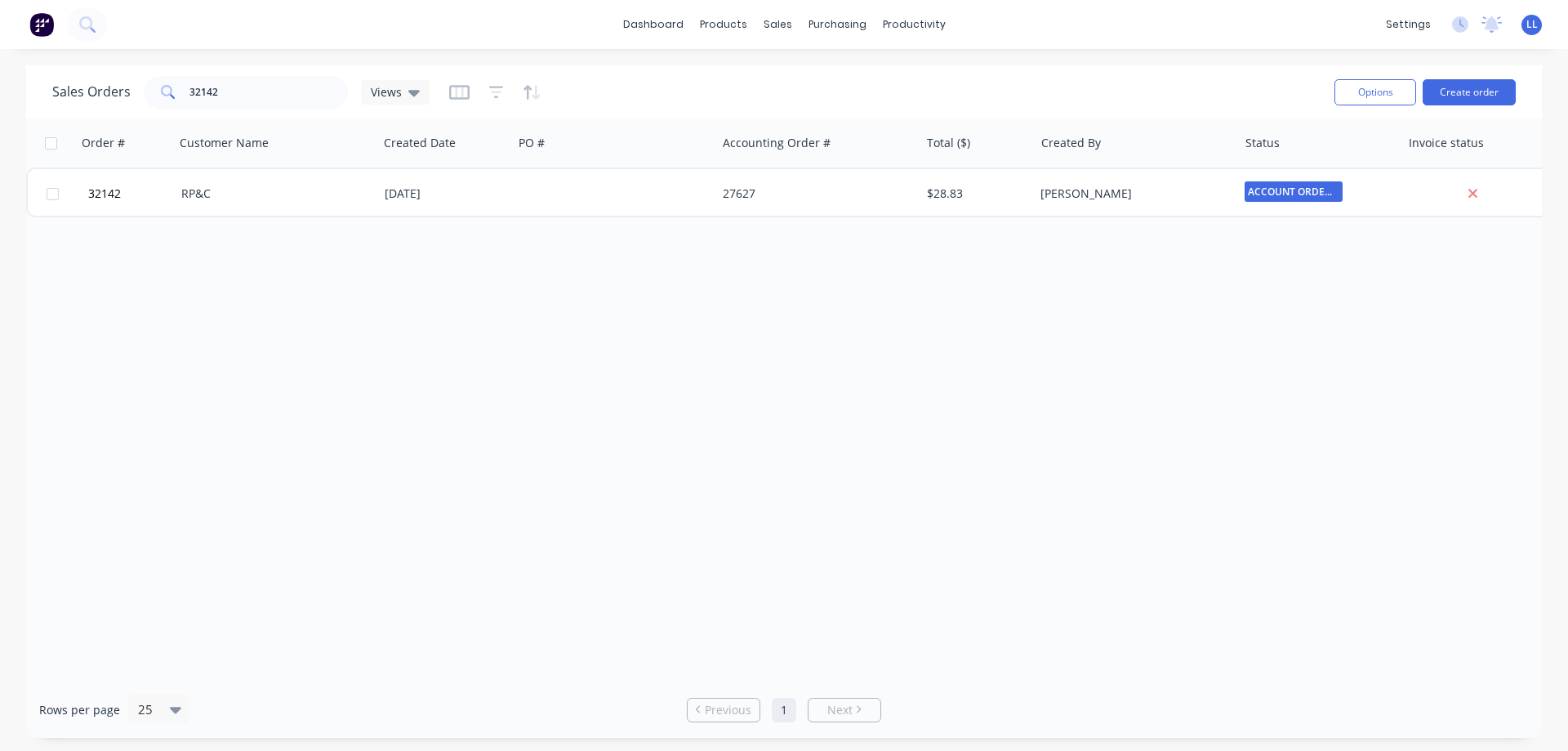
click at [40, 25] on img at bounding box center [41, 24] width 24 height 24
